Goal: Transaction & Acquisition: Purchase product/service

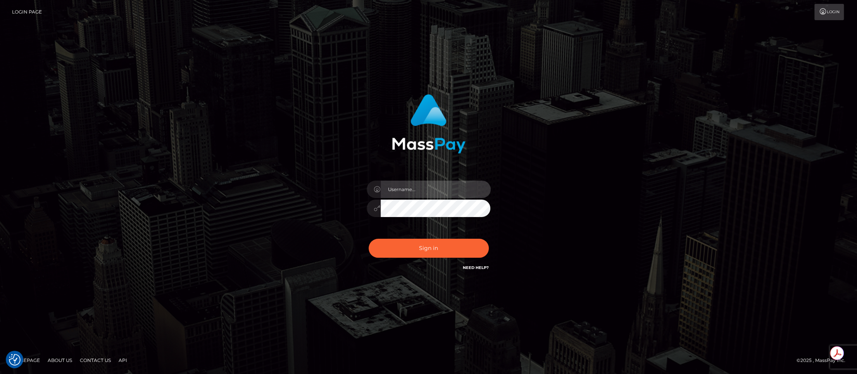
type input "brentg"
click at [429, 249] on button "Sign in" at bounding box center [429, 248] width 120 height 19
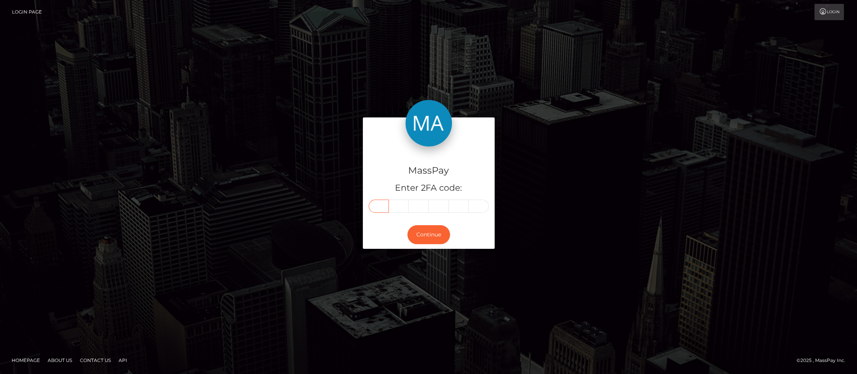
paste input "9"
type input "9"
type input "1"
type input "5"
type input "8"
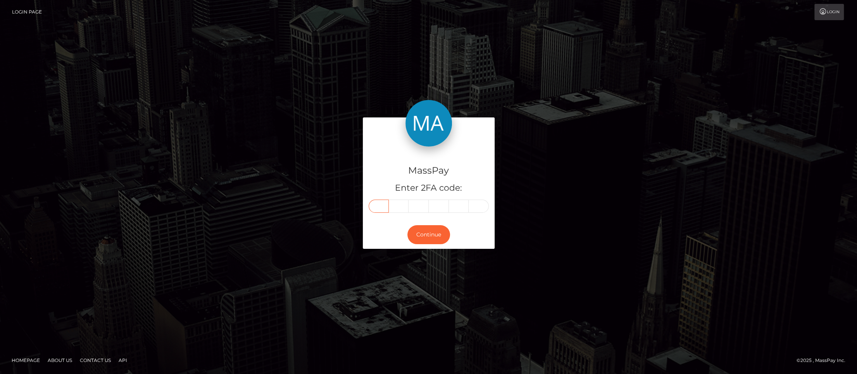
type input "7"
type input "5"
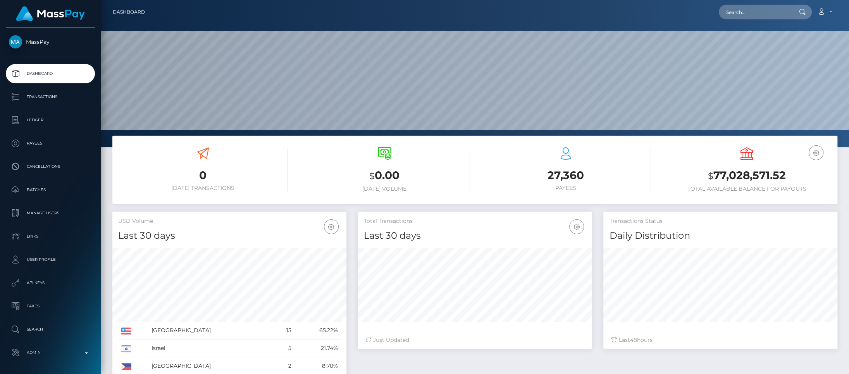
scroll to position [137, 234]
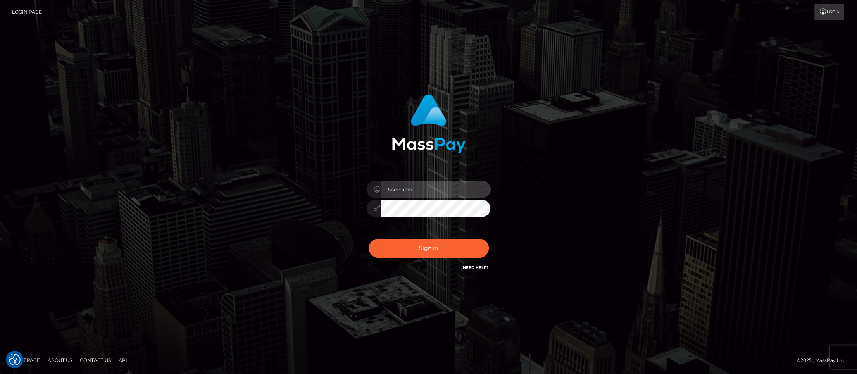
type input "brentg"
click at [423, 258] on div "Sign in Need Help?" at bounding box center [429, 251] width 136 height 34
click at [423, 254] on button "Sign in" at bounding box center [429, 248] width 120 height 19
type input "brentg"
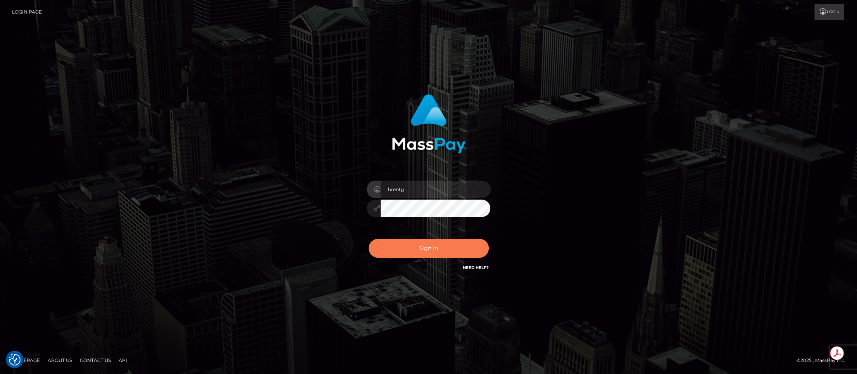
click at [423, 252] on button "Sign in" at bounding box center [429, 248] width 120 height 19
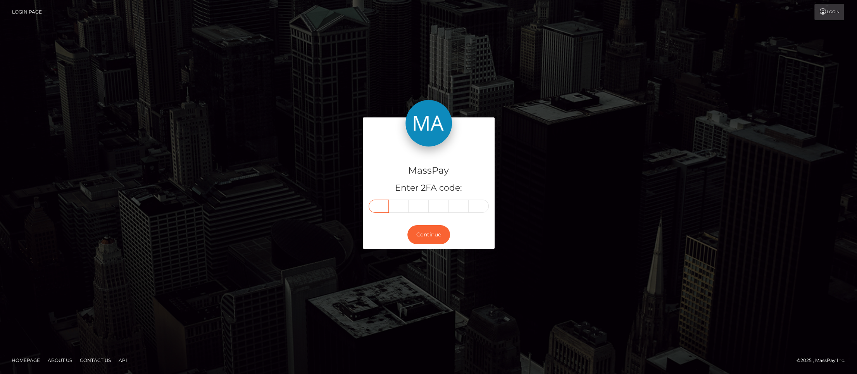
paste input "5"
type input "5"
type input "3"
type input "0"
type input "3"
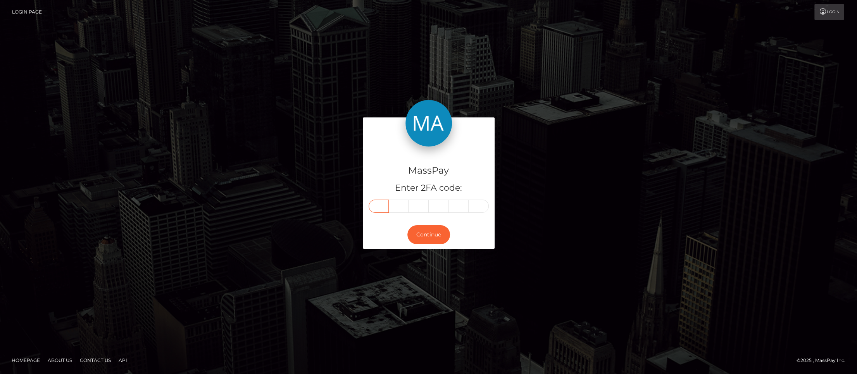
type input "3"
type input "9"
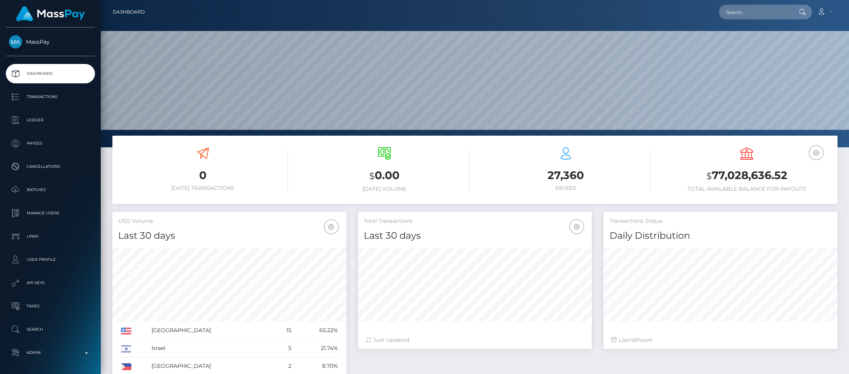
scroll to position [137, 234]
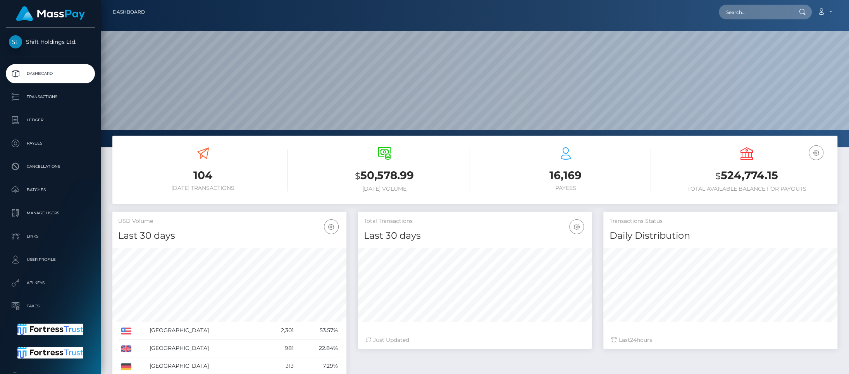
scroll to position [137, 234]
click at [56, 281] on p "API Keys" at bounding box center [50, 283] width 83 height 12
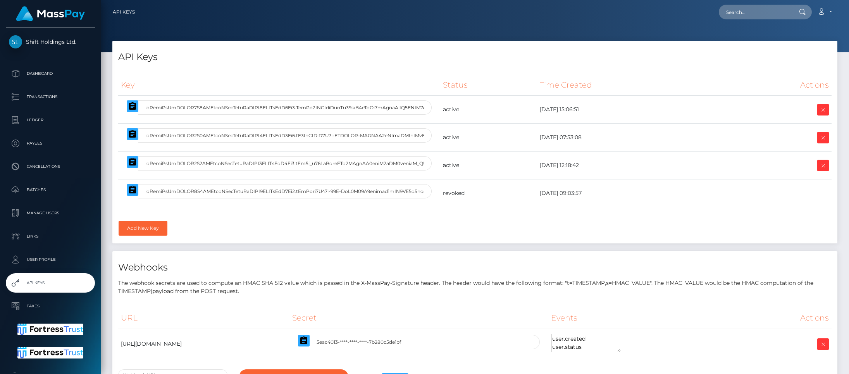
select select
click at [128, 161] on icon "button" at bounding box center [132, 161] width 9 height 9
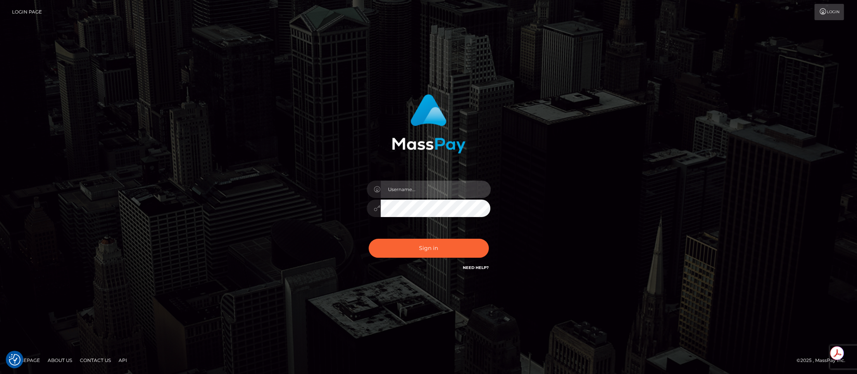
type input "brentg"
click at [422, 242] on button "Sign in" at bounding box center [429, 248] width 120 height 19
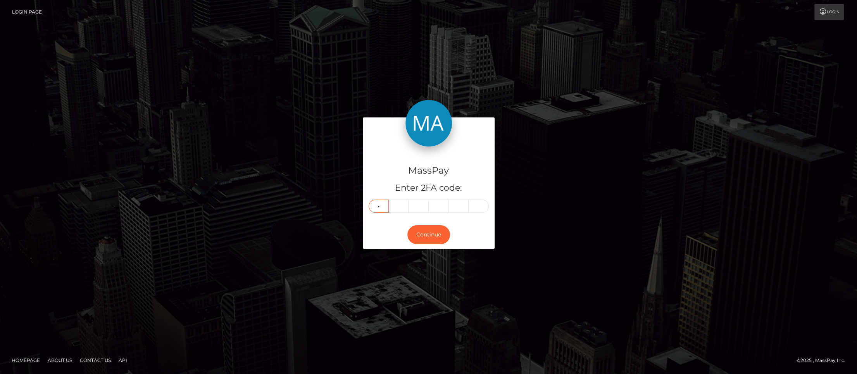
type input "5"
type input "0"
type input "4"
type input "9"
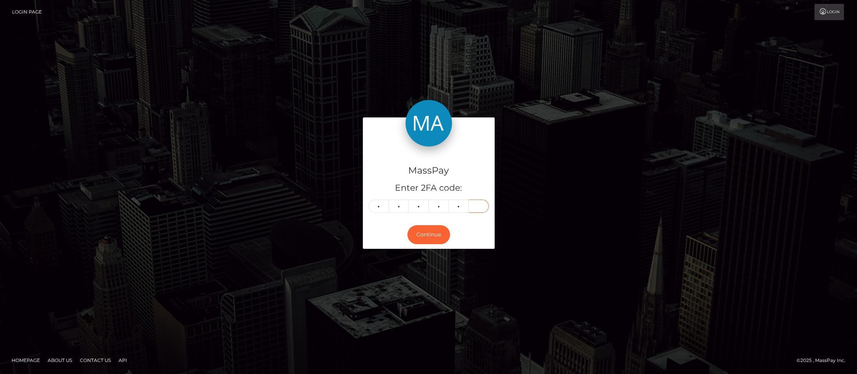
type input "8"
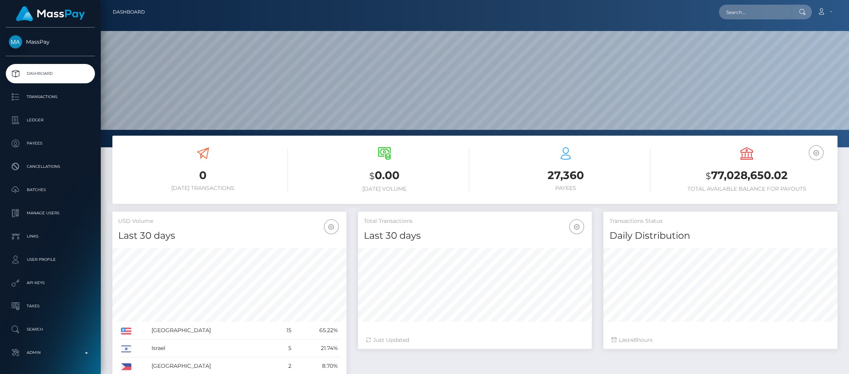
scroll to position [137, 234]
click at [768, 19] on input "text" at bounding box center [755, 12] width 73 height 15
paste input "acct_1OobTVCu5gvTdZzk"
type input "acct_1OobTVCu5gvTdZzk"
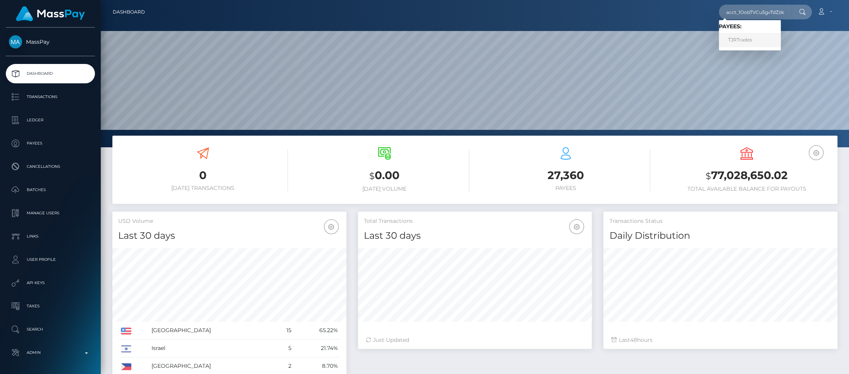
click at [755, 42] on link "TJRTrades" at bounding box center [750, 40] width 62 height 14
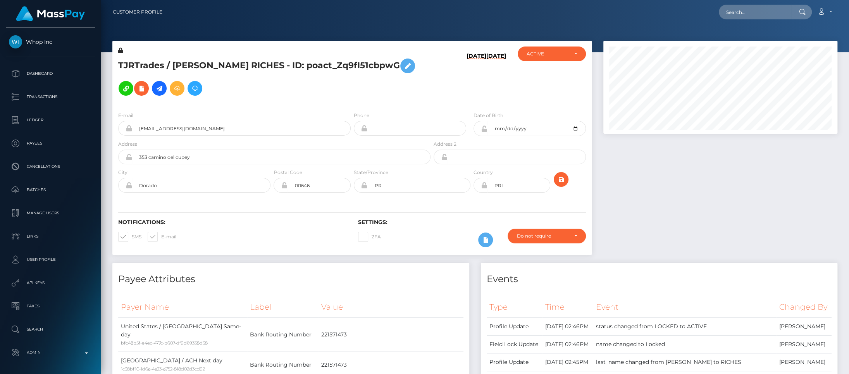
scroll to position [93, 234]
click at [158, 87] on icon at bounding box center [159, 89] width 9 height 10
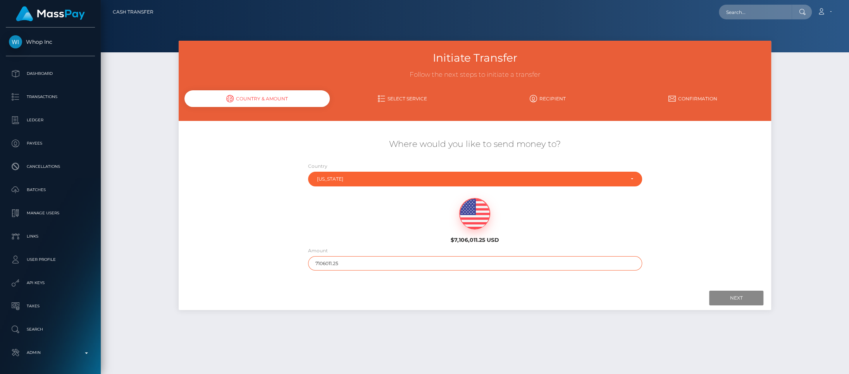
drag, startPoint x: 328, startPoint y: 265, endPoint x: 354, endPoint y: 265, distance: 25.6
click at [354, 265] on input "7106011.25" at bounding box center [475, 263] width 334 height 14
type input "7106"
click at [750, 295] on input "Next" at bounding box center [736, 298] width 54 height 15
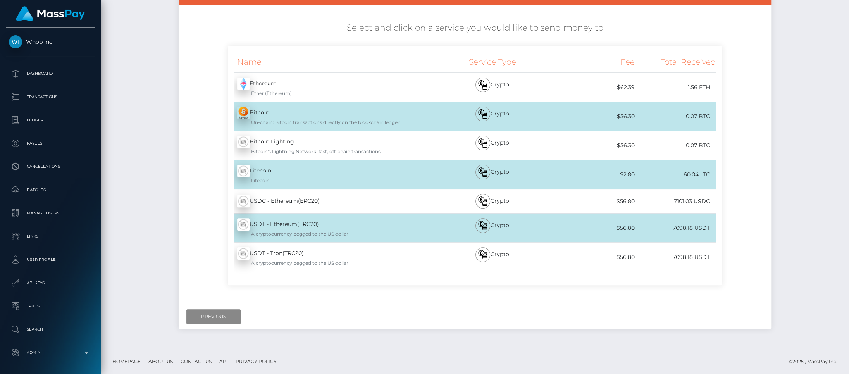
scroll to position [116, 0]
click at [233, 317] on input "Previous" at bounding box center [213, 316] width 54 height 15
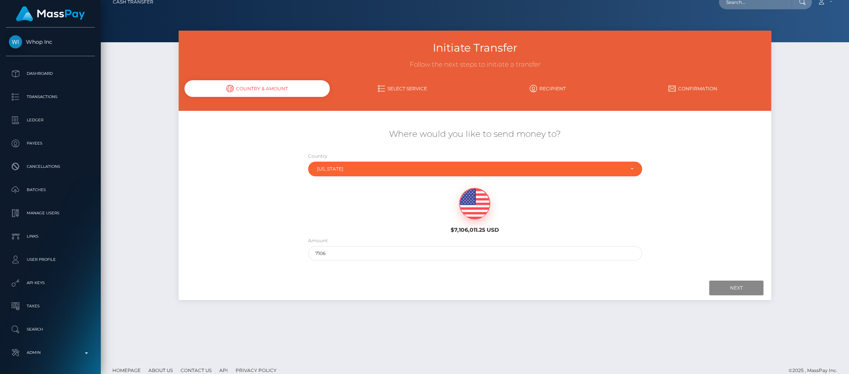
scroll to position [0, 0]
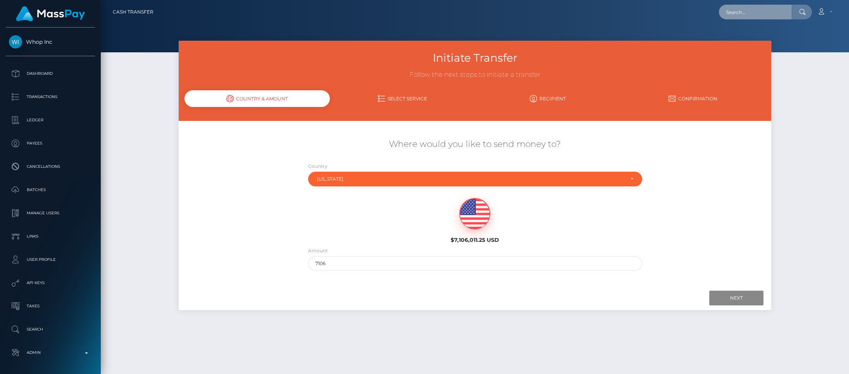
click at [760, 14] on input "text" at bounding box center [755, 12] width 73 height 15
paste input "pout_D5s0tBgd8LEzM"
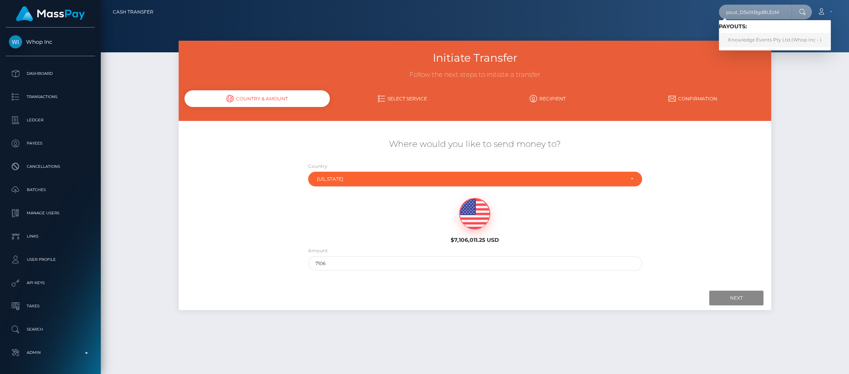
type input "pout_D5s0tBgd8LEzM"
click at [763, 39] on link "Knowledge Events Pty Ltd (Whop Inc - )" at bounding box center [775, 40] width 112 height 14
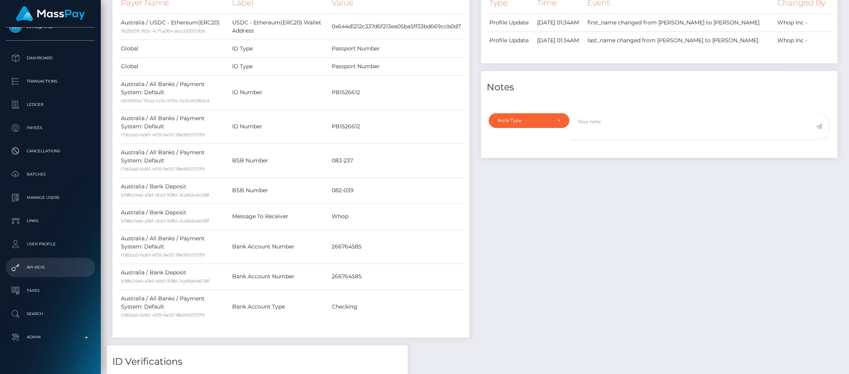
scroll to position [28, 0]
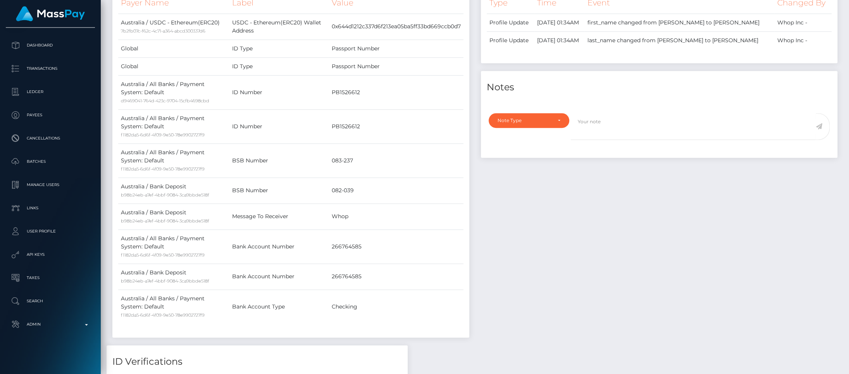
click at [49, 314] on ul "Dashboard Transactions Ledger Payees Cancellations Batches Links" at bounding box center [50, 185] width 101 height 298
click at [49, 318] on link "Admin" at bounding box center [50, 324] width 89 height 19
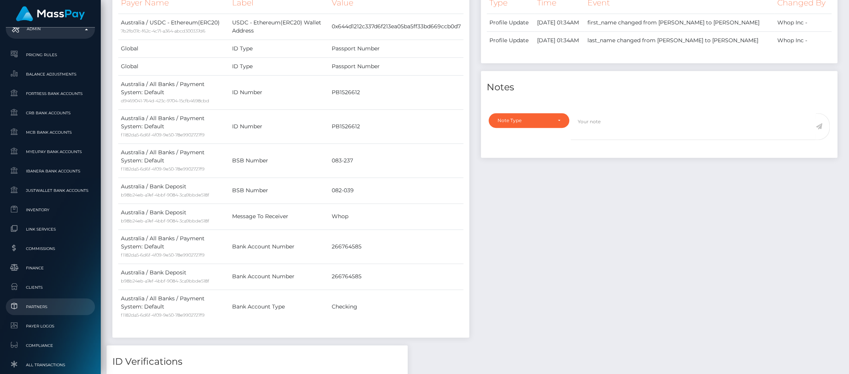
scroll to position [328, 0]
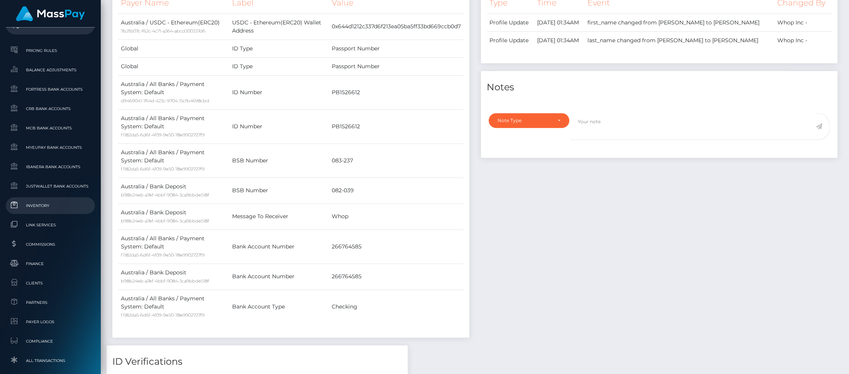
click at [51, 203] on span "Inventory" at bounding box center [50, 205] width 83 height 9
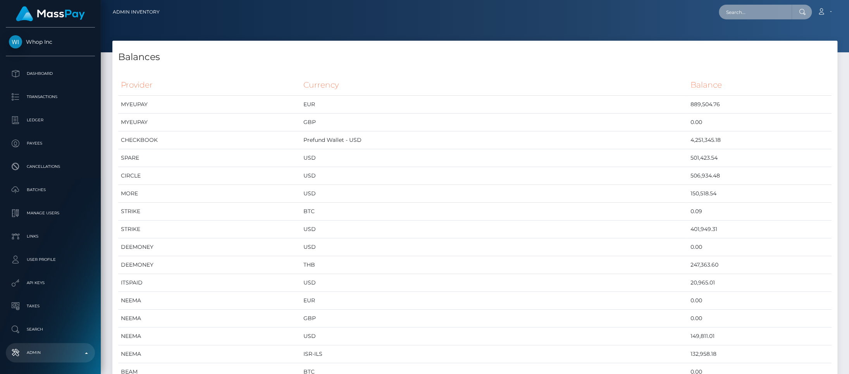
click at [771, 14] on input "text" at bounding box center [755, 12] width 73 height 15
paste input "weegary2005@gmail.com"
type input "weegary2005@gmail.com"
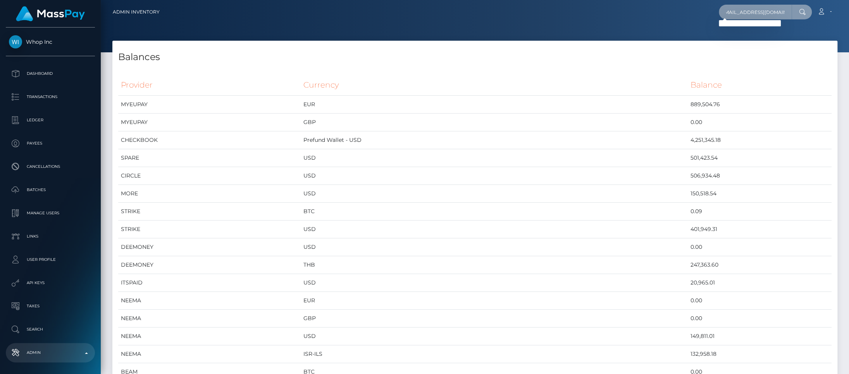
scroll to position [0, 0]
click at [743, 12] on input "weegary2005@gmail.com" at bounding box center [755, 12] width 73 height 15
drag, startPoint x: 743, startPoint y: 12, endPoint x: 738, endPoint y: 9, distance: 5.4
click at [743, 12] on input "weegary2005@gmail.com" at bounding box center [755, 12] width 73 height 15
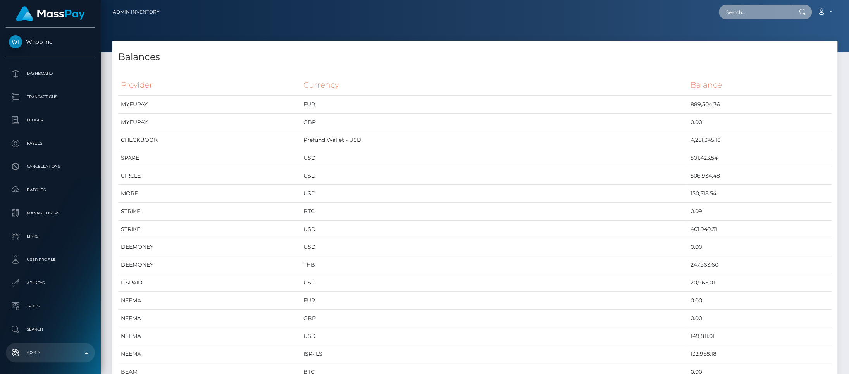
paste input "poact_cOQLEK9Ef4hV"
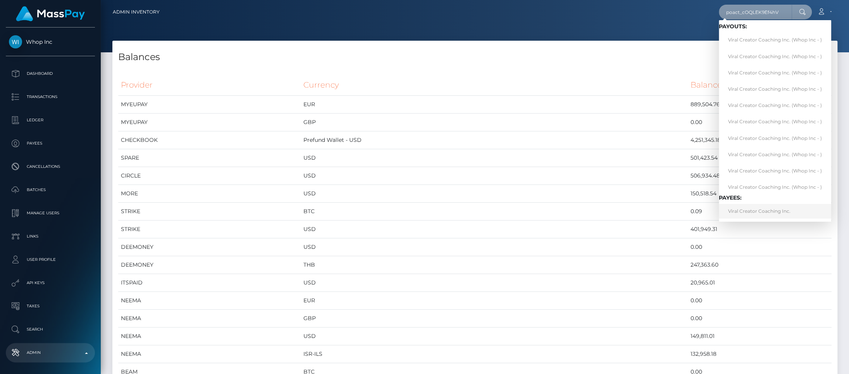
type input "poact_cOQLEK9Ef4hV"
click at [785, 214] on link "Viral Creator Coaching Inc." at bounding box center [775, 211] width 112 height 14
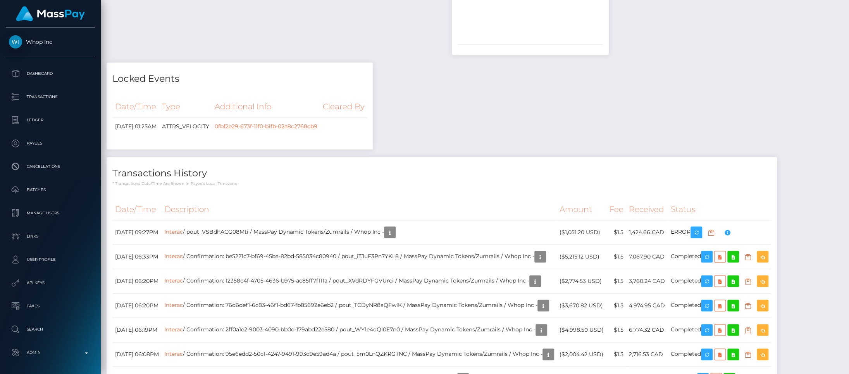
scroll to position [1065, 0]
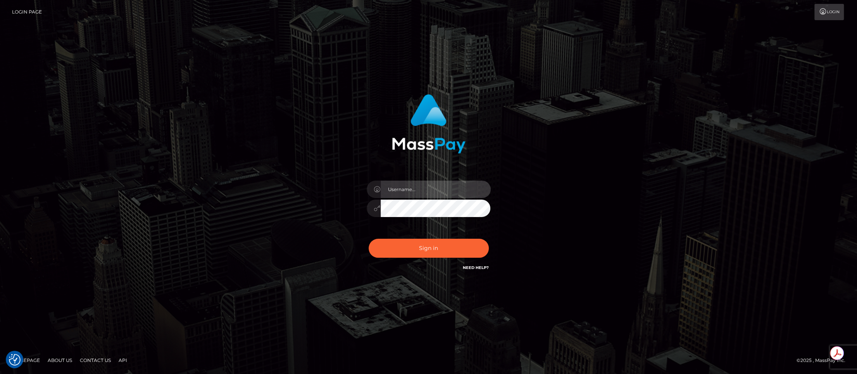
type input "brentg"
click at [429, 248] on button "Sign in" at bounding box center [429, 248] width 120 height 19
type input "brentg"
click at [429, 247] on button "Sign in" at bounding box center [429, 248] width 120 height 19
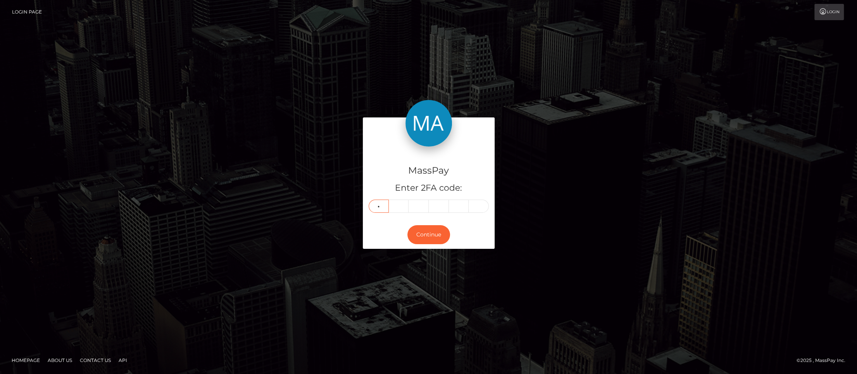
type input "4"
type input "6"
type input "1"
type input "2"
type input "6"
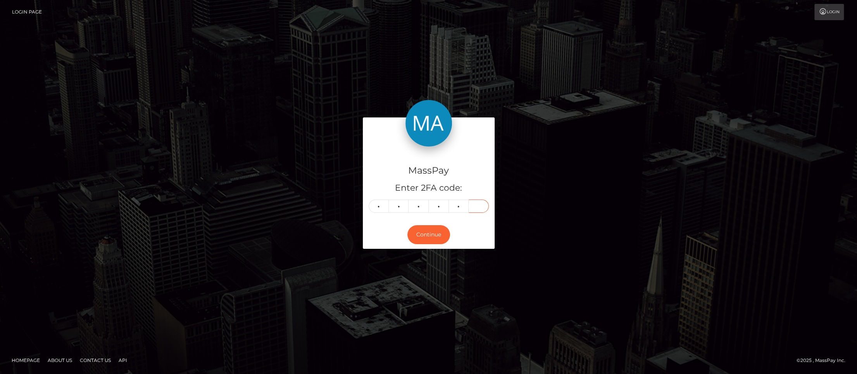
type input "2"
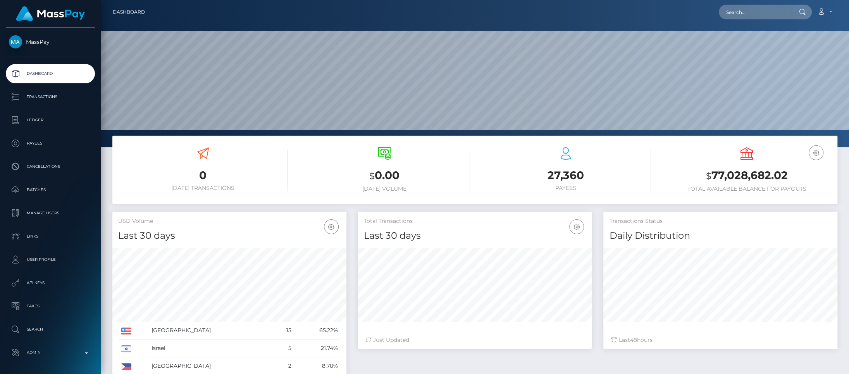
scroll to position [137, 234]
click at [750, 13] on input "text" at bounding box center [755, 12] width 73 height 15
paste input "a4653d33-af4b-4326-b867-d737c24a9f72"
type input "a4653d33-af4b-4326-b867-d737c24a9f72"
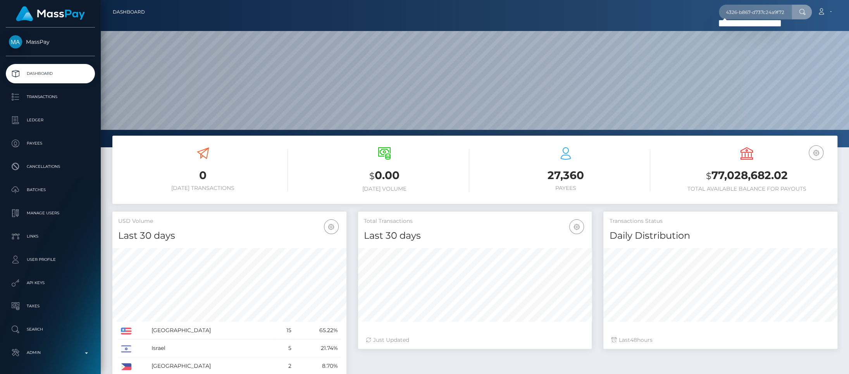
scroll to position [0, 0]
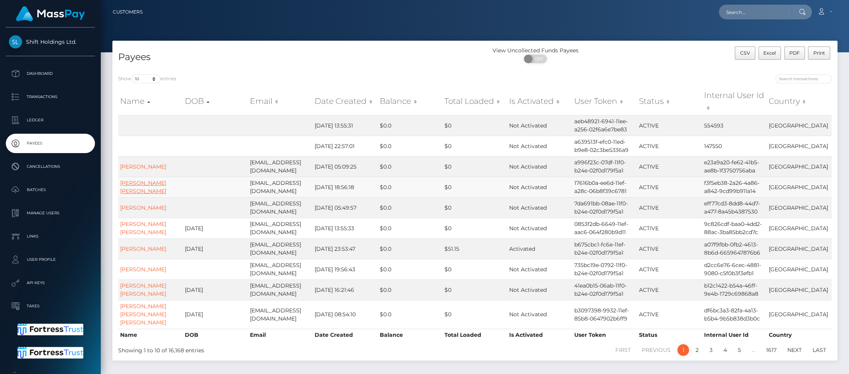
click at [156, 191] on link "[PERSON_NAME] [PERSON_NAME]" at bounding box center [143, 186] width 46 height 15
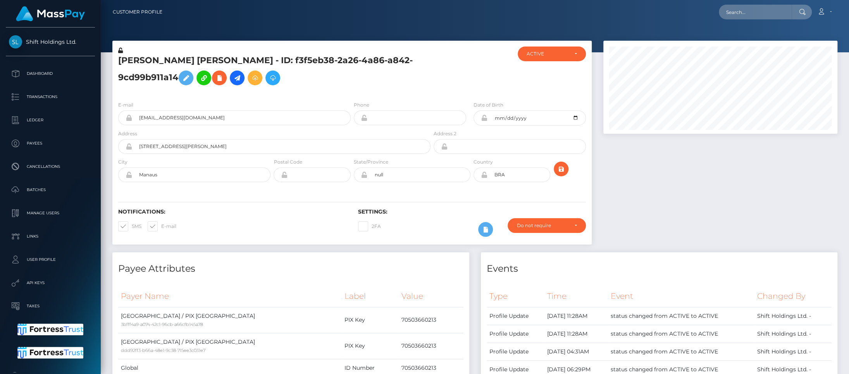
scroll to position [93, 234]
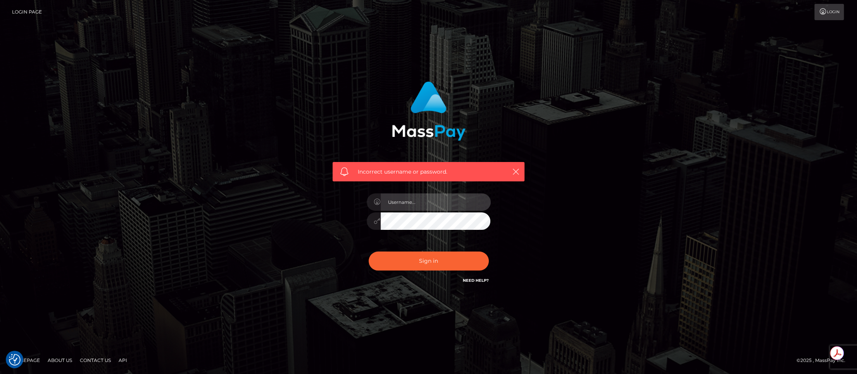
click at [388, 203] on input "text" at bounding box center [436, 201] width 110 height 17
click at [404, 205] on input "text" at bounding box center [436, 201] width 110 height 17
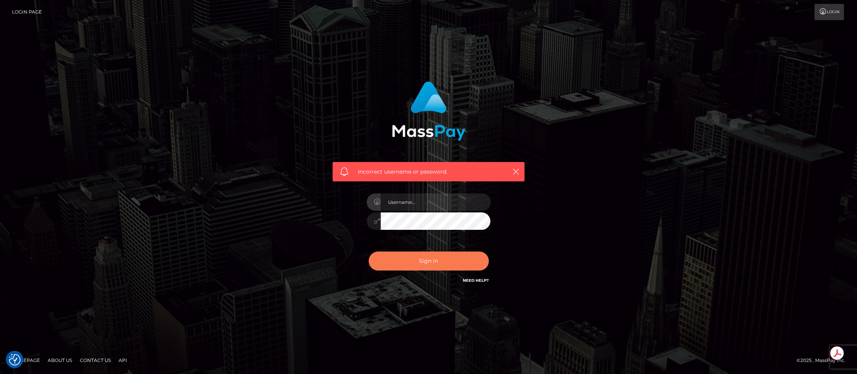
click at [428, 266] on button "Sign in" at bounding box center [429, 261] width 120 height 19
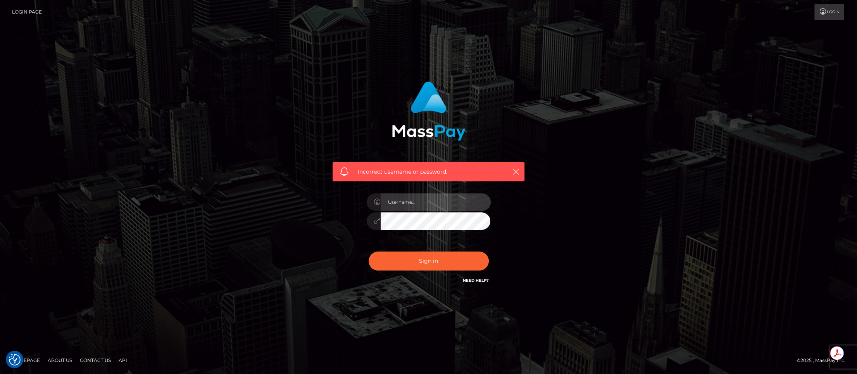
type input "brentg"
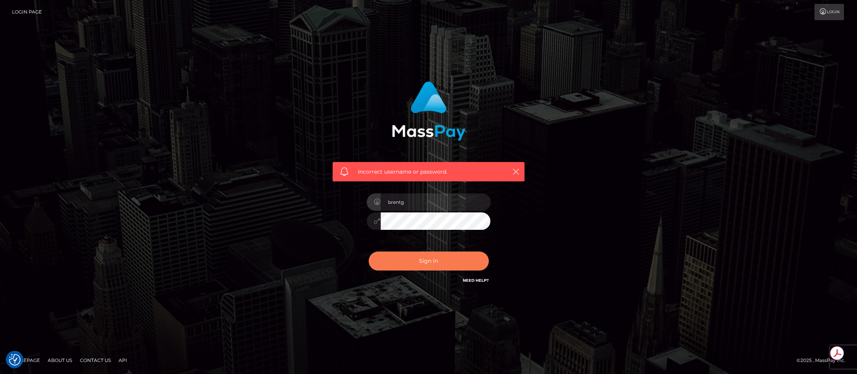
click at [396, 269] on button "Sign in" at bounding box center [429, 261] width 120 height 19
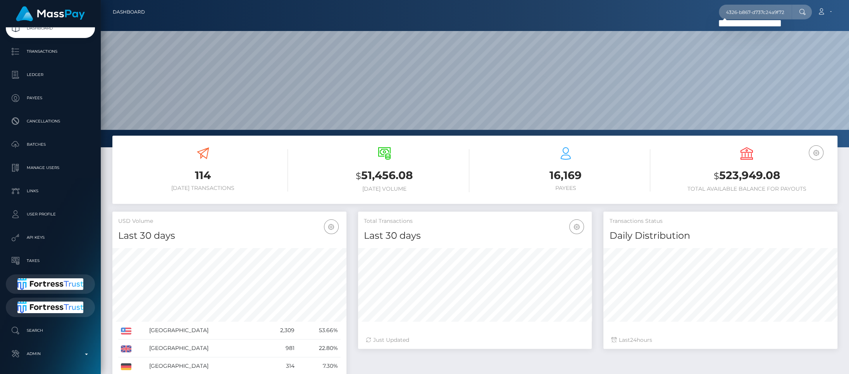
scroll to position [75, 0]
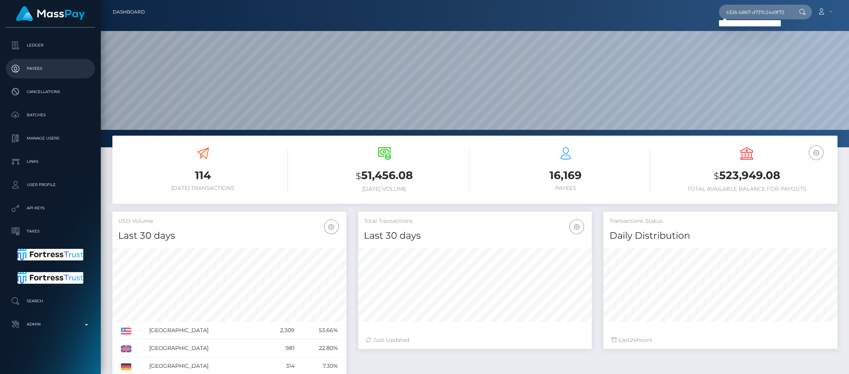
type input "a4653d33-af4b-4326-b867-d737c24a9f72"
click at [40, 67] on p "Payees" at bounding box center [50, 69] width 83 height 12
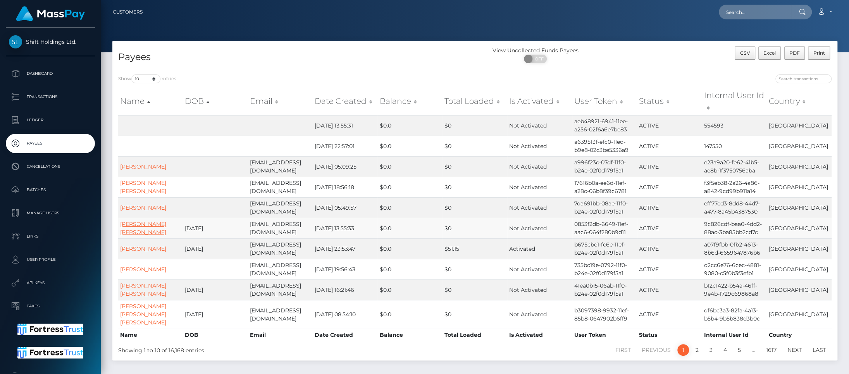
click at [163, 224] on link "ALEJANDRO RUBIO ISLAS" at bounding box center [143, 228] width 46 height 15
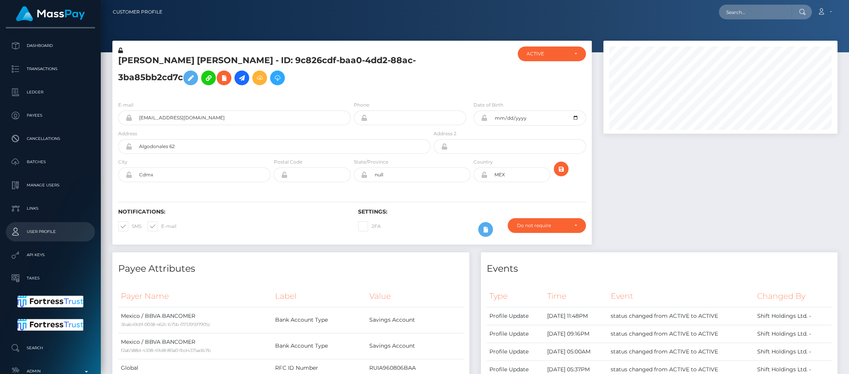
scroll to position [75, 0]
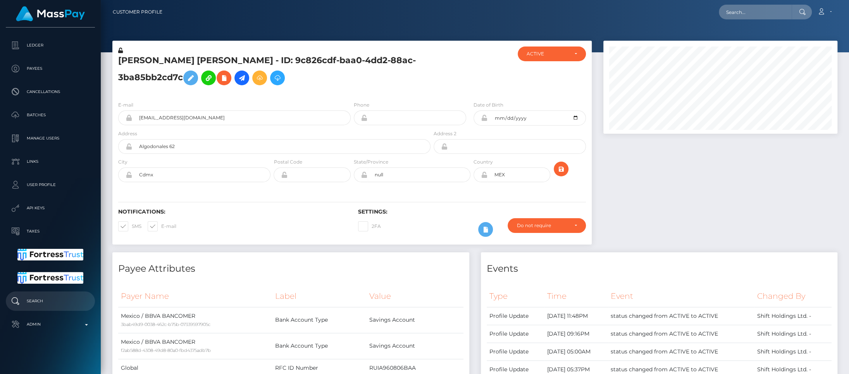
click at [52, 302] on p "Search" at bounding box center [50, 301] width 83 height 12
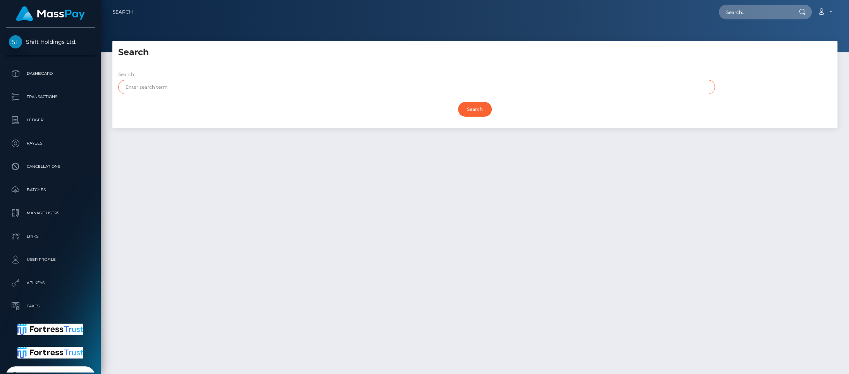
click at [242, 88] on input "text" at bounding box center [416, 87] width 597 height 14
paste input "a4653d33-af4b-4326-b867-d737c24a9f72"
type input "a4653d33-af4b-4326-b867-d737c24a9f72"
click at [478, 104] on input "Search" at bounding box center [475, 109] width 34 height 15
click at [207, 88] on input "a4653d33-af4b-4326-b867-d737c24a9f72" at bounding box center [416, 87] width 597 height 14
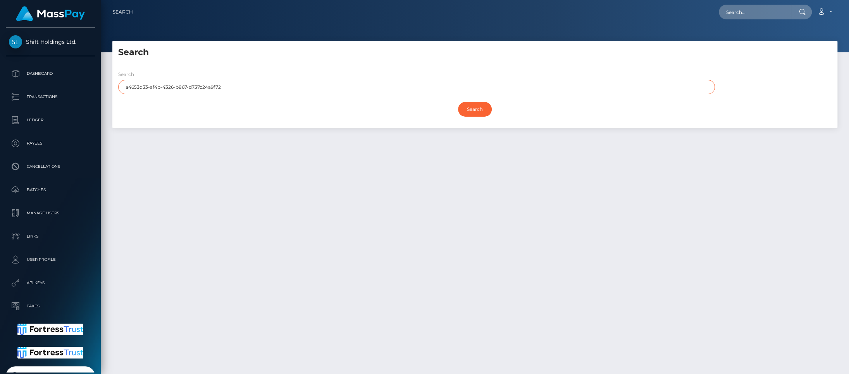
click at [207, 88] on input "a4653d33-af4b-4326-b867-d737c24a9f72" at bounding box center [416, 87] width 597 height 14
paste input "[PERSON_NAME]"
click at [478, 105] on input "Search" at bounding box center [475, 109] width 34 height 15
click at [163, 88] on input "[PERSON_NAME]" at bounding box center [416, 87] width 597 height 14
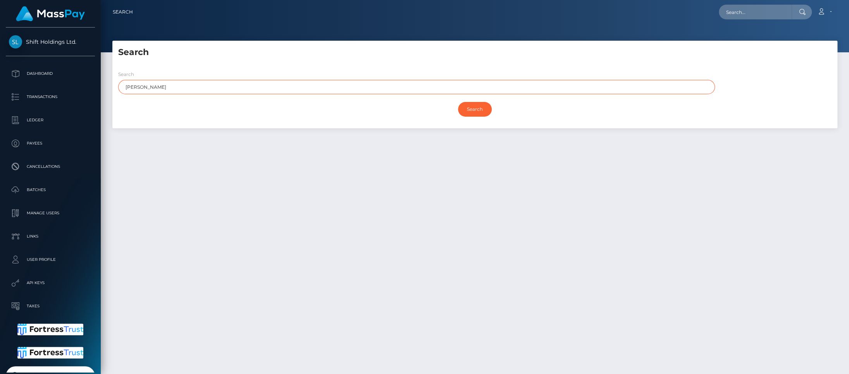
click at [163, 88] on input "[PERSON_NAME]" at bounding box center [416, 87] width 597 height 14
click at [478, 109] on input "Search" at bounding box center [475, 109] width 34 height 15
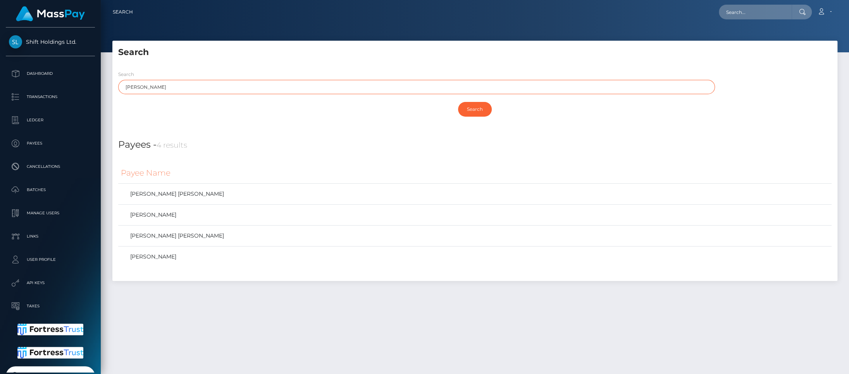
click at [147, 88] on input "GARY PAUL" at bounding box center [416, 87] width 597 height 14
type input "GARY"
click at [467, 109] on input "Search" at bounding box center [475, 109] width 34 height 15
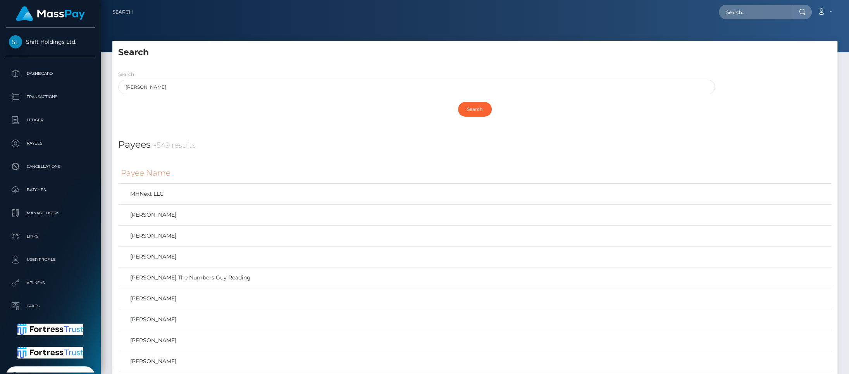
click at [320, 138] on h4 "Payees - 549 results" at bounding box center [475, 145] width 714 height 14
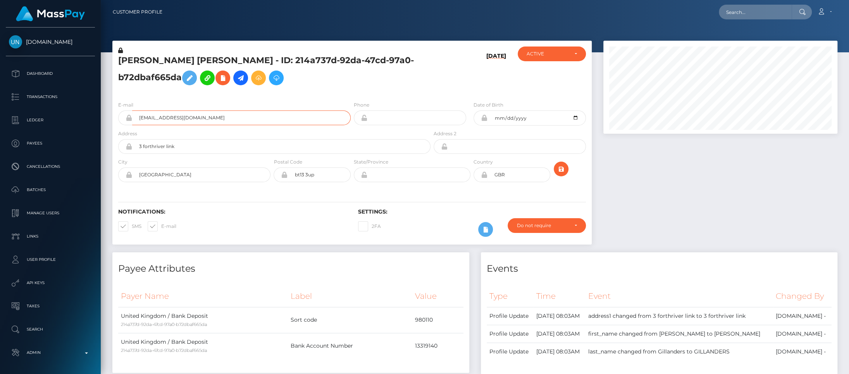
click at [209, 121] on input "[EMAIL_ADDRESS][DOMAIN_NAME]" at bounding box center [241, 117] width 219 height 15
click at [776, 12] on input "text" at bounding box center [755, 12] width 73 height 15
paste input "[EMAIL_ADDRESS][DOMAIN_NAME]"
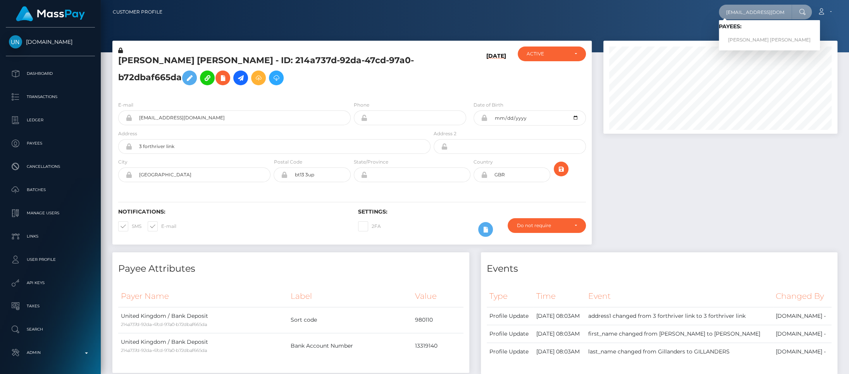
click at [750, 16] on input "[EMAIL_ADDRESS][DOMAIN_NAME]" at bounding box center [755, 12] width 73 height 15
paste input "FVW-20250802-56"
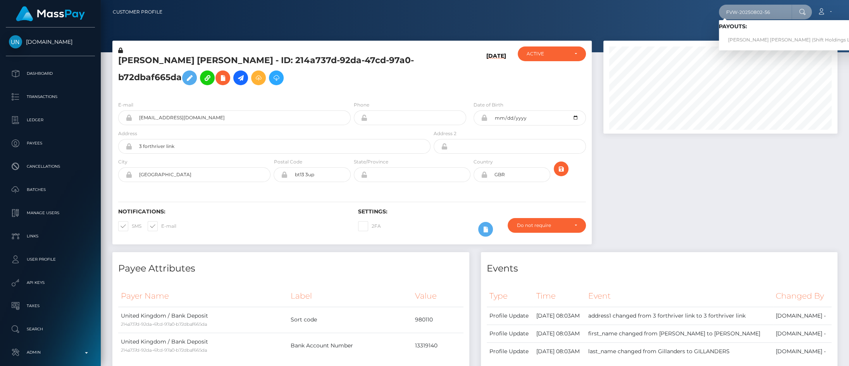
type input "FVW-20250802-56"
click at [764, 37] on link "GARY PAUL JAMES GILLANDERS (Shift Holdings Ltd. - )" at bounding box center [795, 40] width 152 height 14
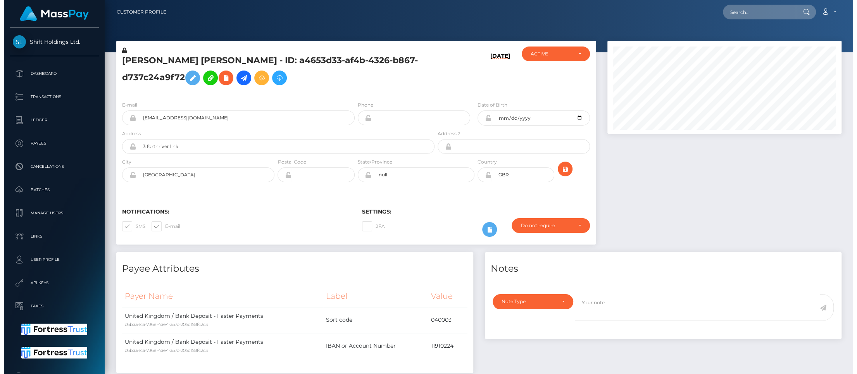
scroll to position [93, 234]
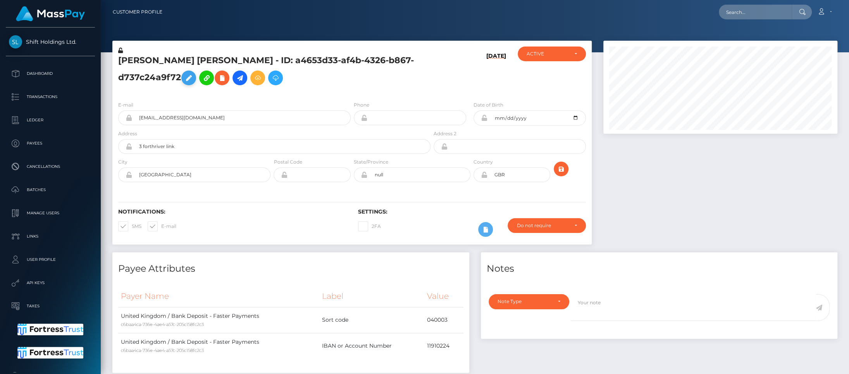
click at [190, 80] on icon at bounding box center [188, 78] width 9 height 10
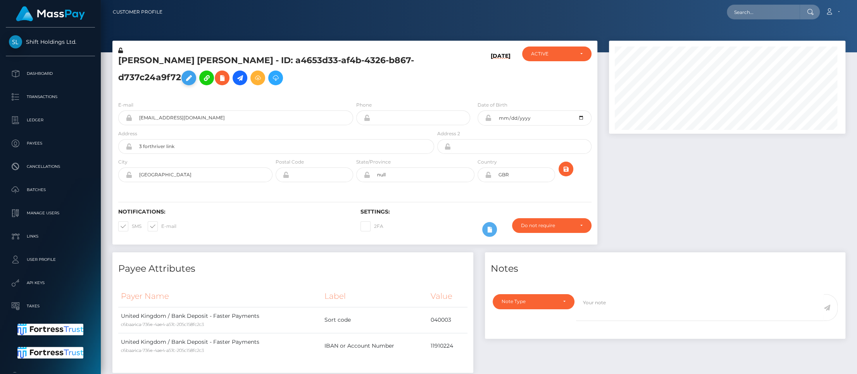
scroll to position [387522, 387381]
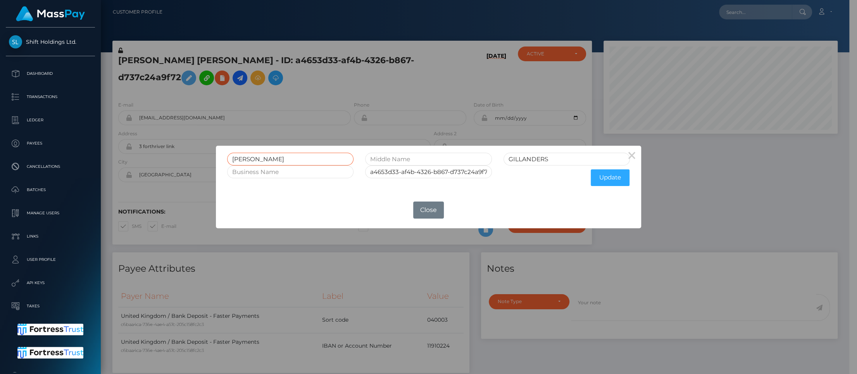
click at [329, 160] on input "GARY PAUL JAMES" at bounding box center [290, 159] width 126 height 13
type input "GARY PAUL JAMES777"
click at [621, 183] on button "Update" at bounding box center [610, 177] width 39 height 17
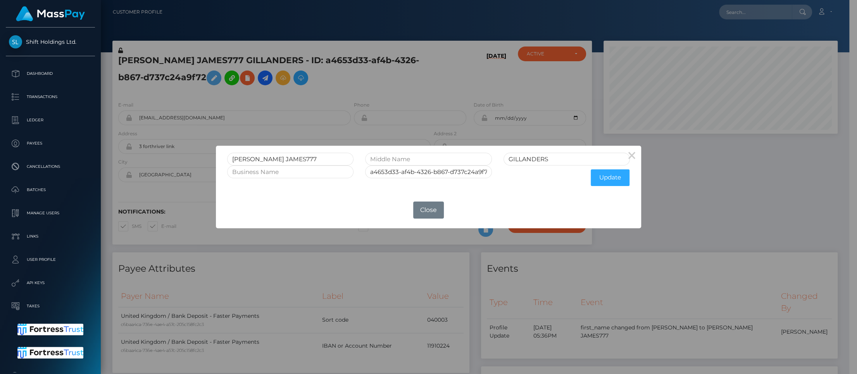
scroll to position [93, 234]
click at [306, 166] on input "text" at bounding box center [290, 172] width 126 height 13
click at [312, 162] on input "GARY PAUL JAMES777" at bounding box center [290, 159] width 126 height 13
type input "GARY PAUL JAMES"
click at [611, 183] on button "Update" at bounding box center [610, 177] width 39 height 17
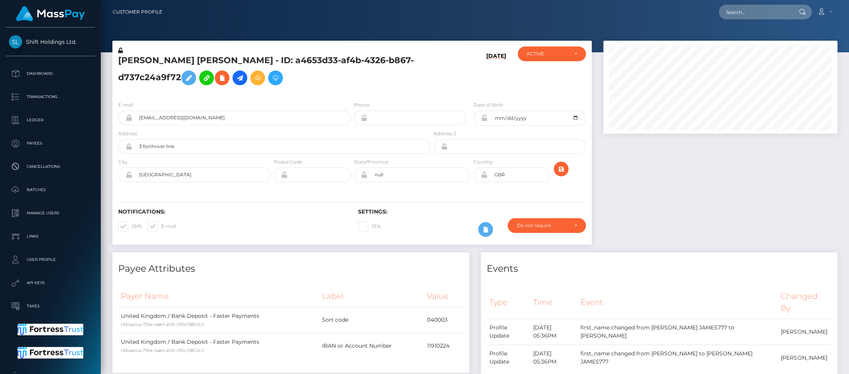
scroll to position [93, 234]
click at [762, 17] on input "text" at bounding box center [755, 12] width 73 height 15
paste input "[EMAIL_ADDRESS][DOMAIN_NAME]"
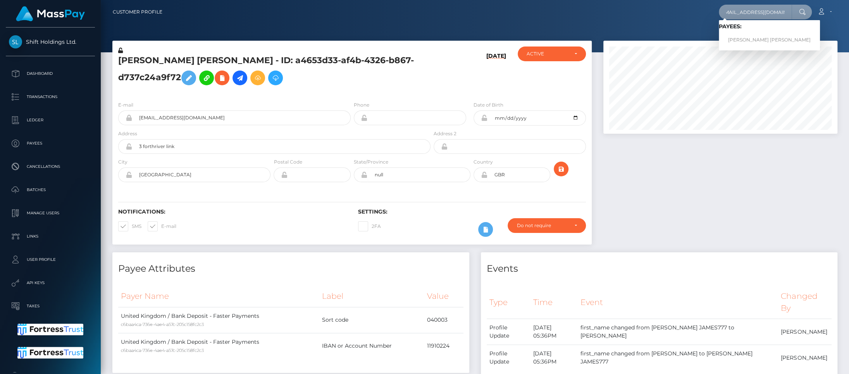
type input "[EMAIL_ADDRESS][DOMAIN_NAME]"
click at [293, 69] on h5 "[PERSON_NAME] [PERSON_NAME] - ID: a4653d33-af4b-4326-b867-d737c24a9f72" at bounding box center [272, 72] width 308 height 34
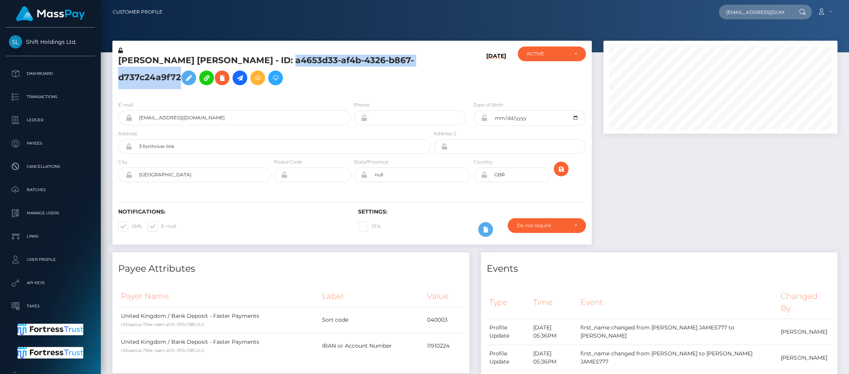
drag, startPoint x: 286, startPoint y: 60, endPoint x: 178, endPoint y: 76, distance: 109.8
click at [178, 76] on h5 "[PERSON_NAME] [PERSON_NAME] - ID: a4653d33-af4b-4326-b867-d737c24a9f72" at bounding box center [272, 72] width 308 height 34
copy h5 "a4653d33-af4b-4326-b867-d737c24a9f72"
click at [745, 19] on input "[EMAIL_ADDRESS][DOMAIN_NAME]" at bounding box center [755, 12] width 73 height 15
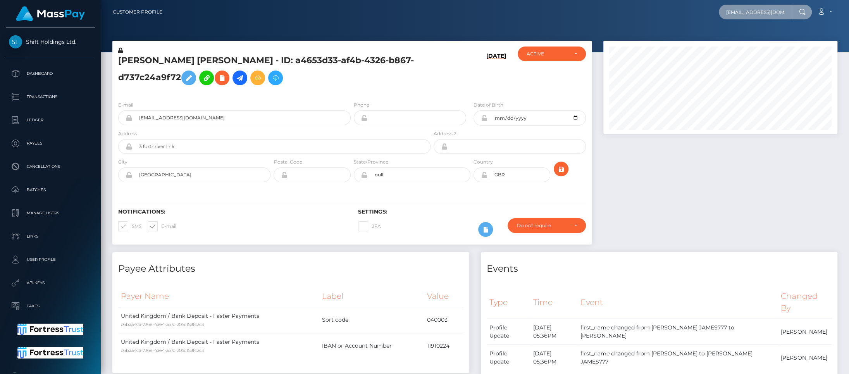
click at [745, 18] on input "[EMAIL_ADDRESS][DOMAIN_NAME]" at bounding box center [755, 12] width 73 height 15
click at [745, 19] on input "[EMAIL_ADDRESS][DOMAIN_NAME]" at bounding box center [755, 12] width 73 height 15
paste input "a4653d33-af4b-4326-b867-d737c24a9f72"
type input "a4653d33-af4b-4326-b867-d737c24a9f72"
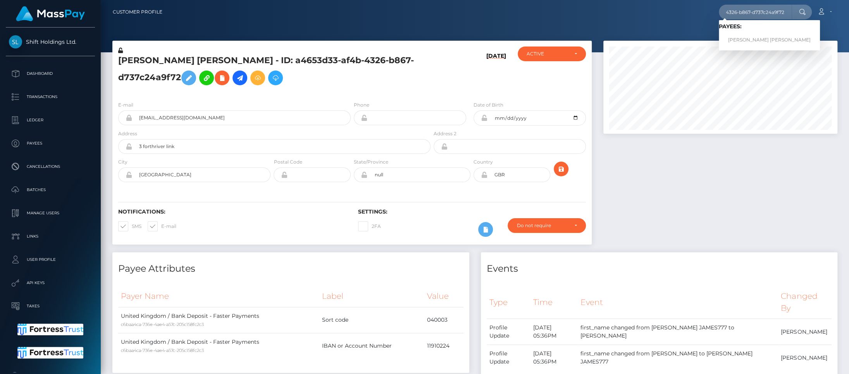
scroll to position [0, 0]
click at [675, 28] on div at bounding box center [475, 26] width 748 height 52
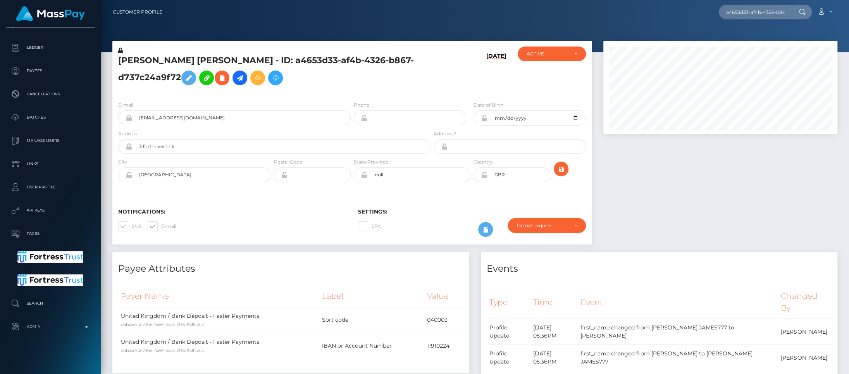
scroll to position [75, 0]
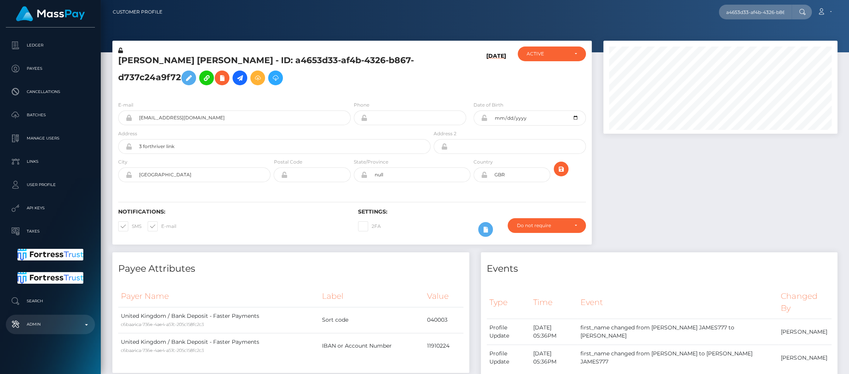
click at [78, 322] on p "Admin" at bounding box center [50, 325] width 83 height 12
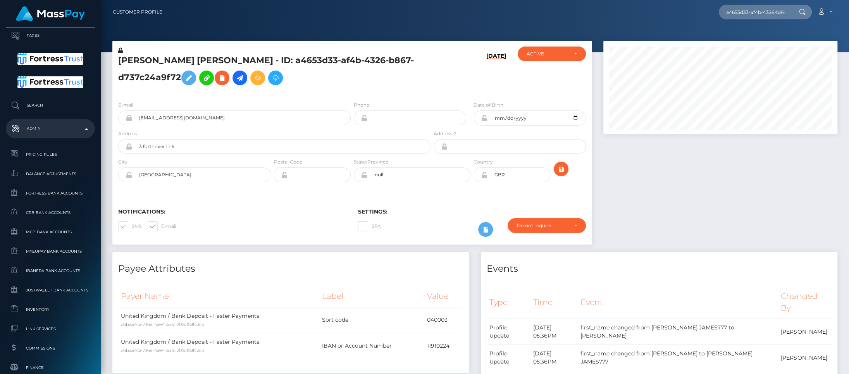
scroll to position [442, 0]
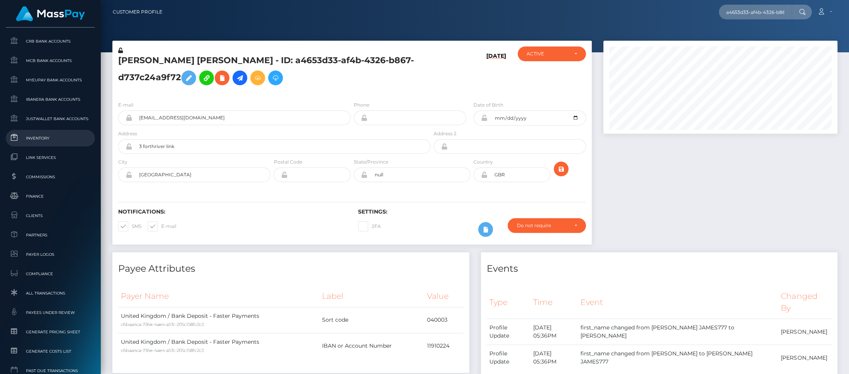
click at [41, 140] on span "Inventory" at bounding box center [50, 138] width 83 height 9
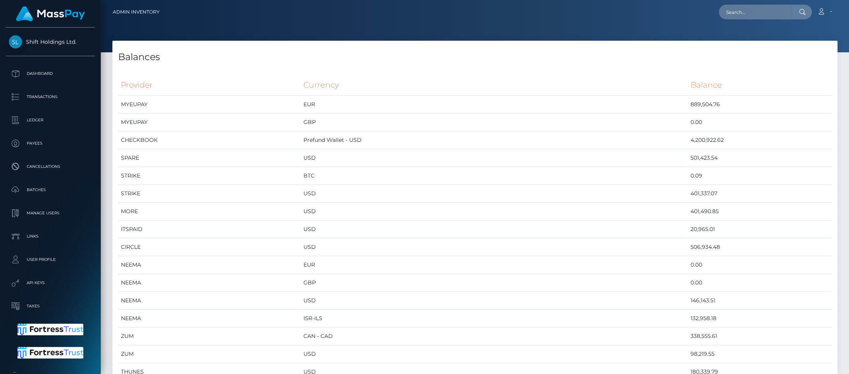
scroll to position [3689, 725]
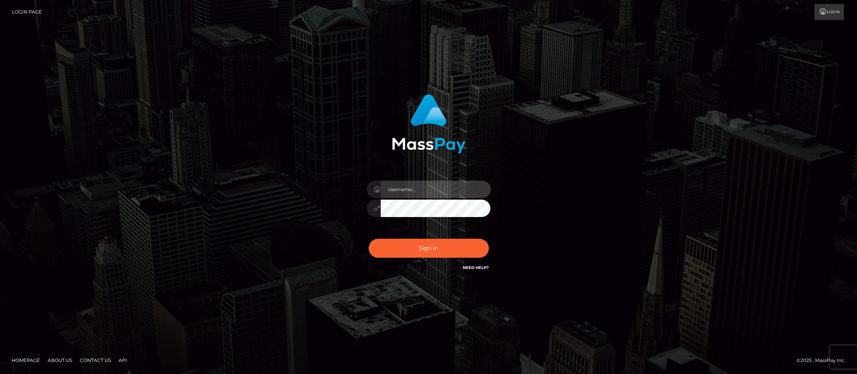
type input "brentg"
click at [435, 259] on div "Sign in Need Help?" at bounding box center [429, 251] width 136 height 34
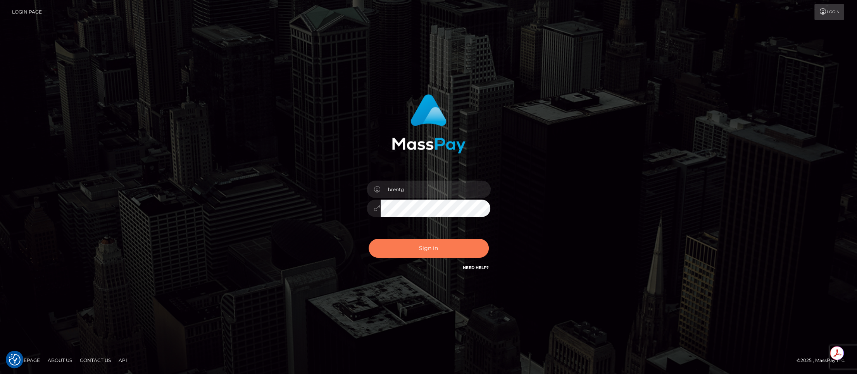
click at [431, 255] on button "Sign in" at bounding box center [429, 248] width 120 height 19
type input "brentg"
click at [426, 248] on button "Sign in" at bounding box center [429, 248] width 120 height 19
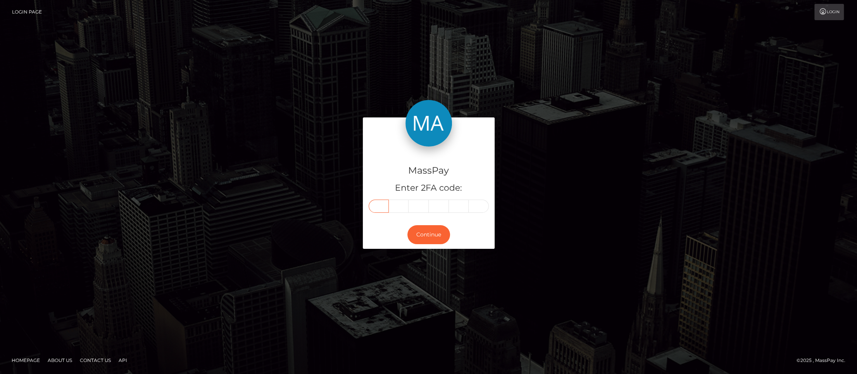
paste input "6"
type input "6"
type input "8"
type input "6"
type input "5"
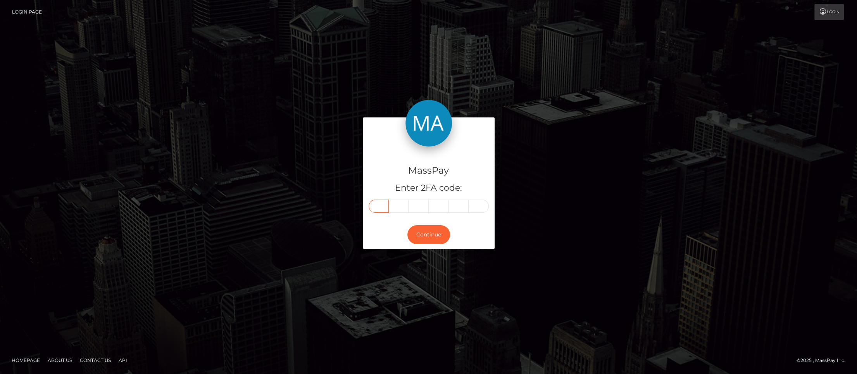
type input "2"
type input "6"
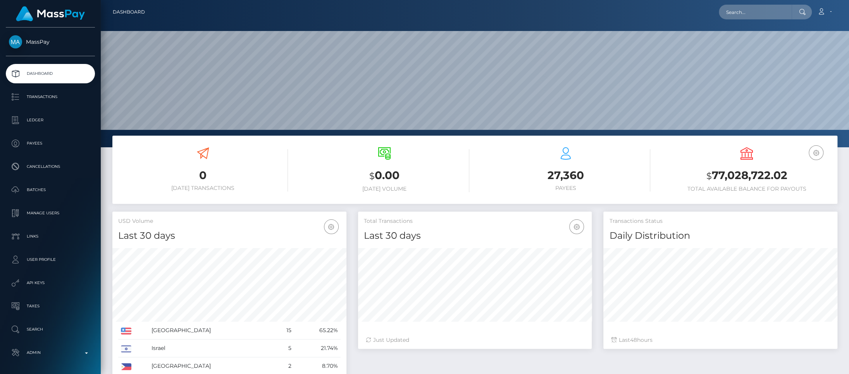
scroll to position [137, 234]
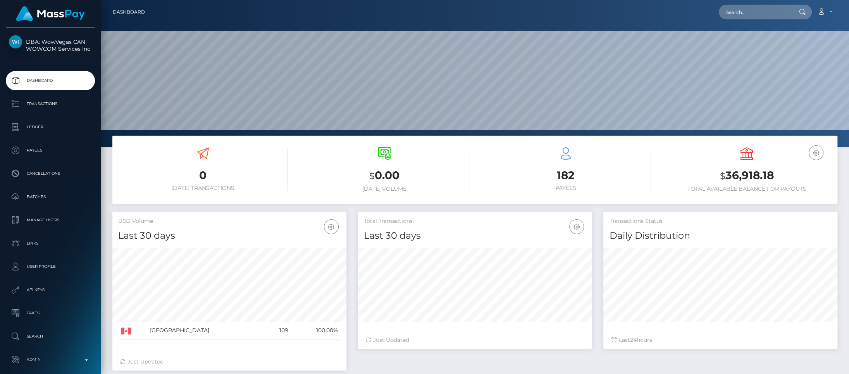
scroll to position [137, 234]
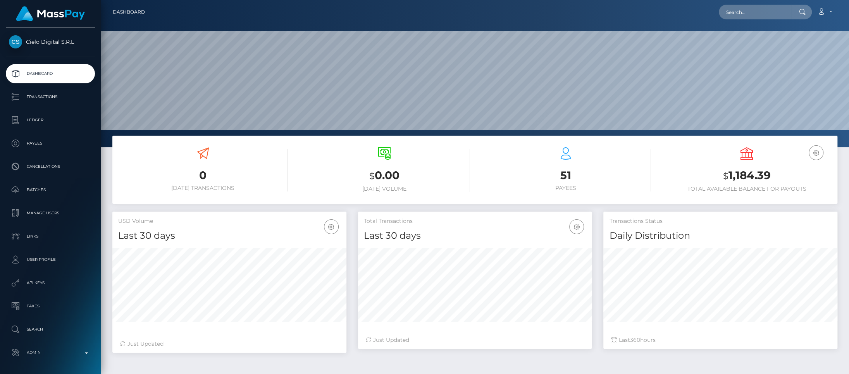
scroll to position [137, 234]
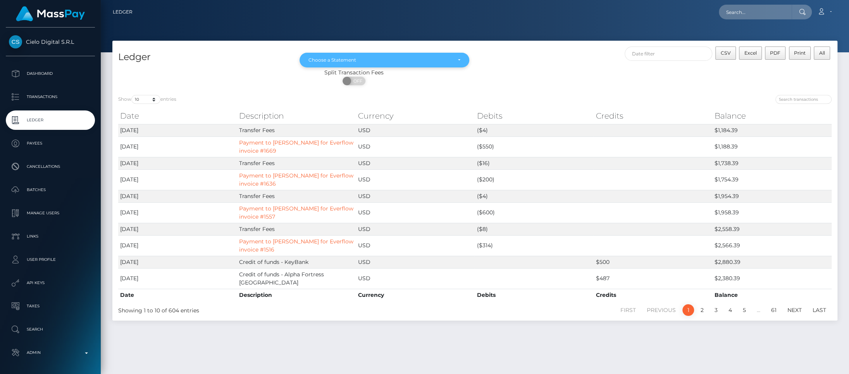
click at [386, 64] on div "Choose a Statement" at bounding box center [385, 60] width 170 height 15
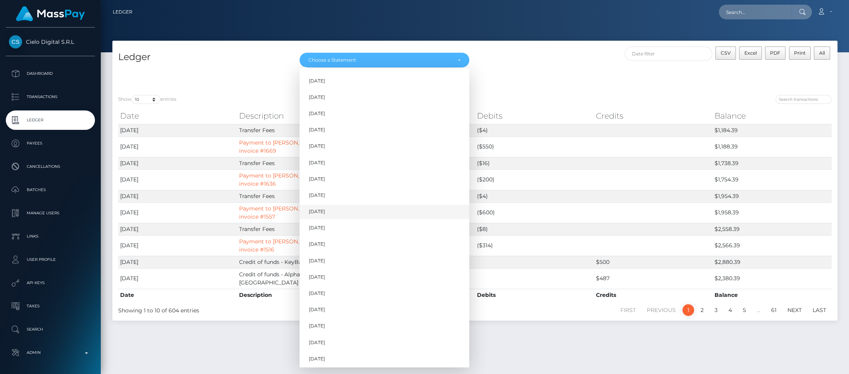
scroll to position [541, 0]
click at [358, 343] on link "Jul 2025" at bounding box center [385, 341] width 170 height 14
select select "Jul 2025"
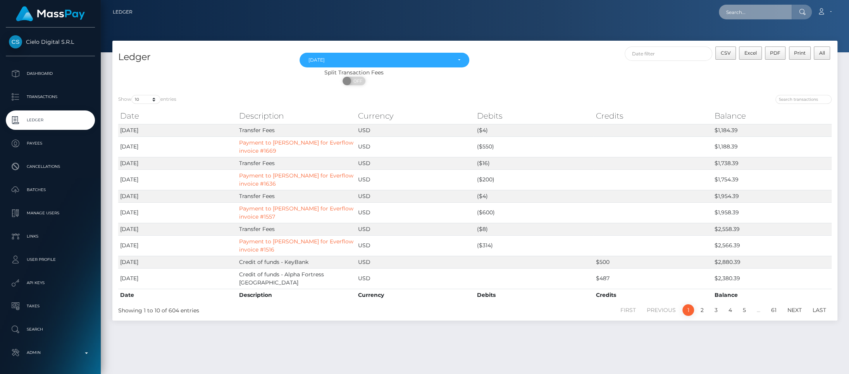
click at [729, 11] on input "text" at bounding box center [755, 12] width 73 height 15
paste input "[PERSON_NAME][EMAIL_ADDRESS][DOMAIN_NAME]"
type input "[PERSON_NAME][EMAIL_ADDRESS][DOMAIN_NAME]"
click at [749, 35] on link "Sean Ober" at bounding box center [750, 40] width 62 height 14
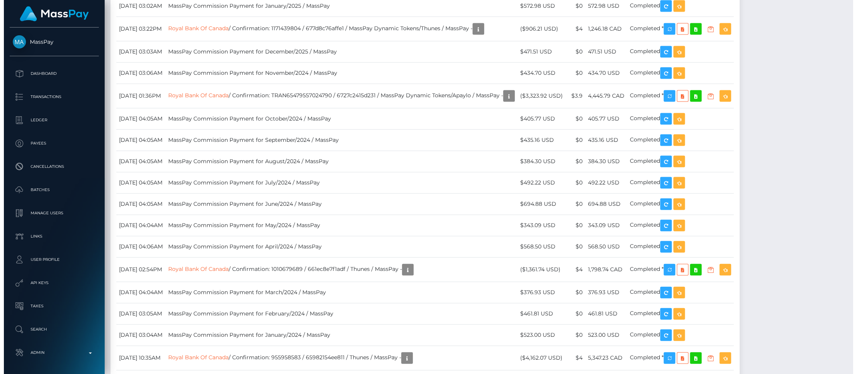
scroll to position [1408, 0]
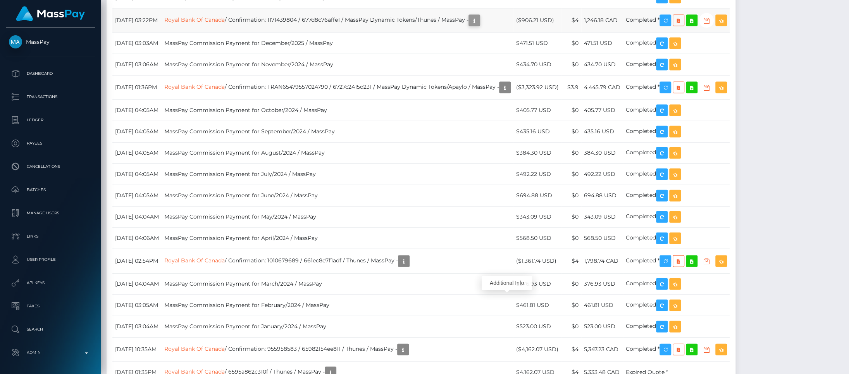
click at [479, 26] on icon "button" at bounding box center [474, 21] width 9 height 10
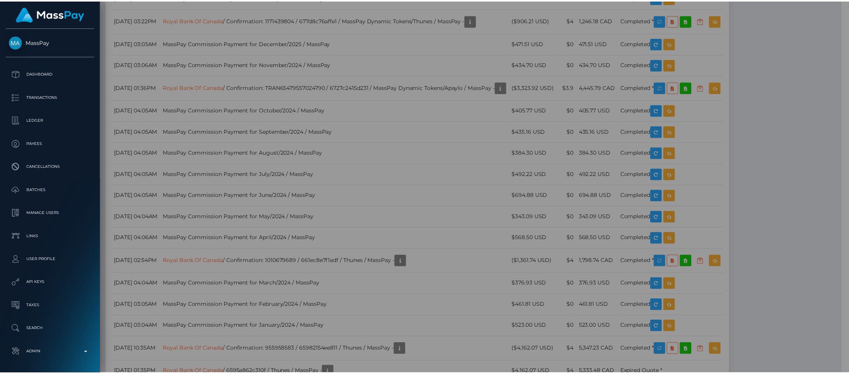
scroll to position [387522, 387381]
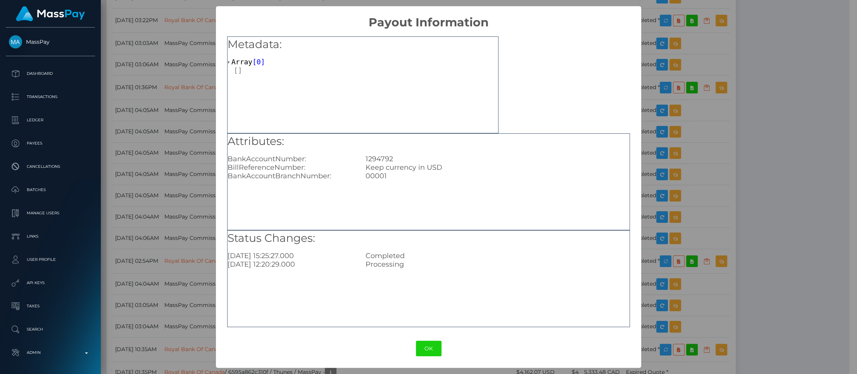
click at [390, 160] on div "1294792" at bounding box center [498, 159] width 276 height 9
copy div "1294792"
click at [430, 348] on button "OK" at bounding box center [429, 349] width 26 height 16
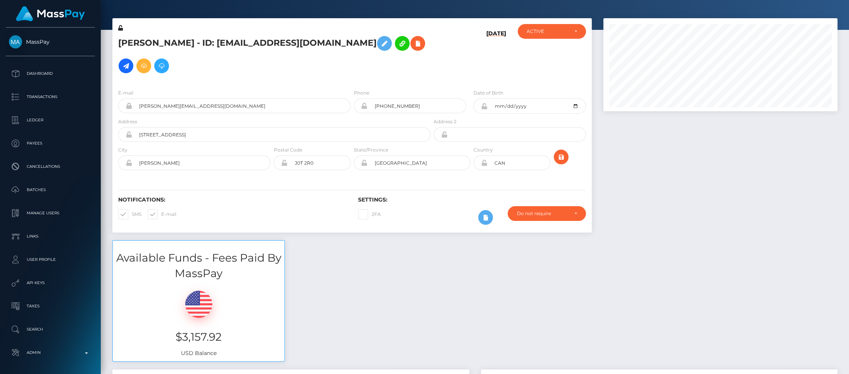
scroll to position [0, 0]
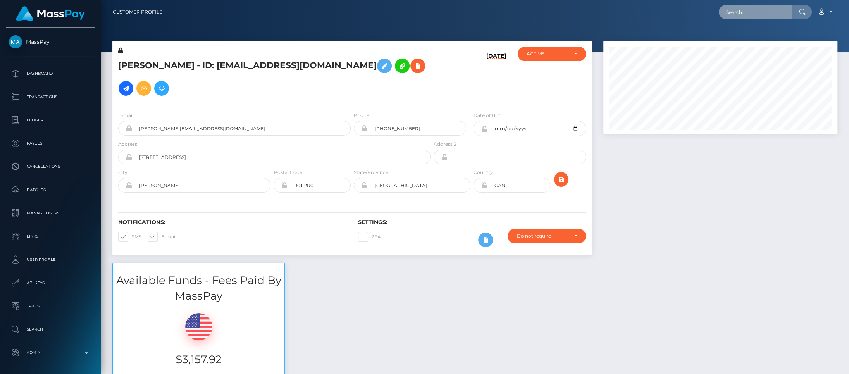
click at [748, 16] on input "text" at bounding box center [755, 12] width 73 height 15
paste input "68adfc7f4444b"
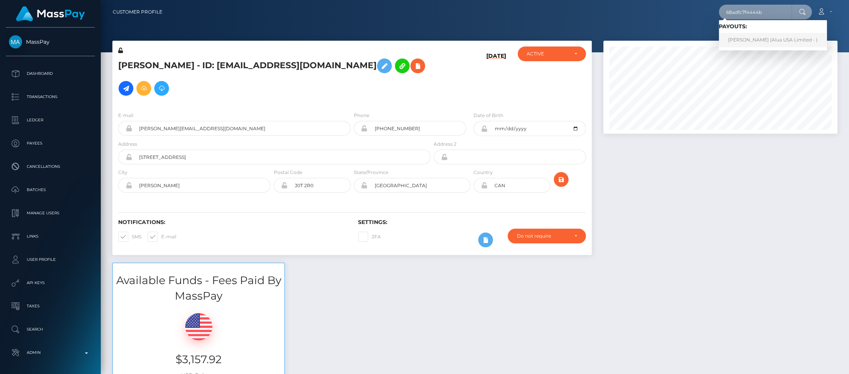
type input "68adfc7f4444b"
click at [754, 38] on link "Mary lin xena Sarcon (Alua USA Limited - )" at bounding box center [773, 40] width 108 height 14
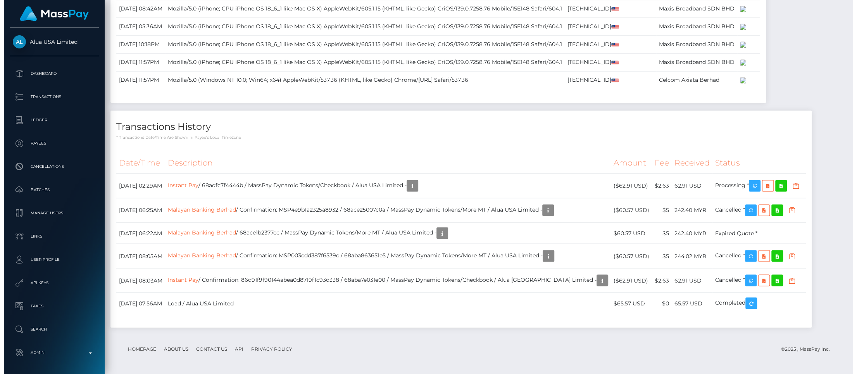
scroll to position [1352, 0]
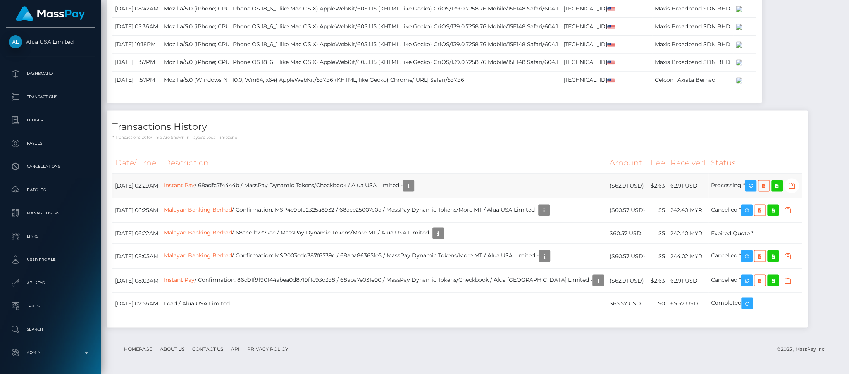
click at [195, 188] on link "Instant Pay" at bounding box center [179, 185] width 31 height 7
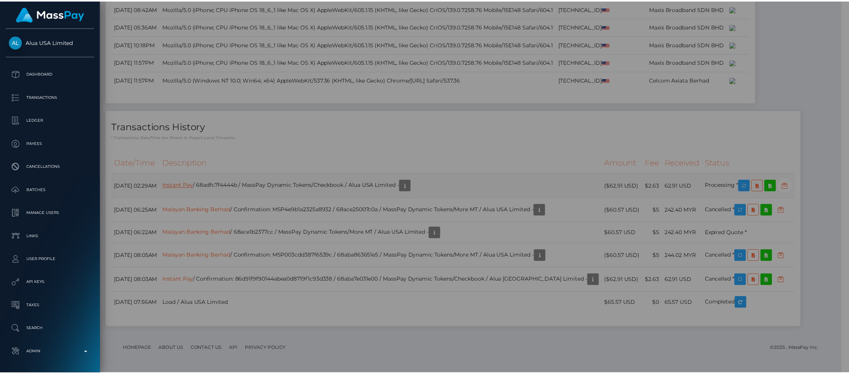
scroll to position [387522, 387381]
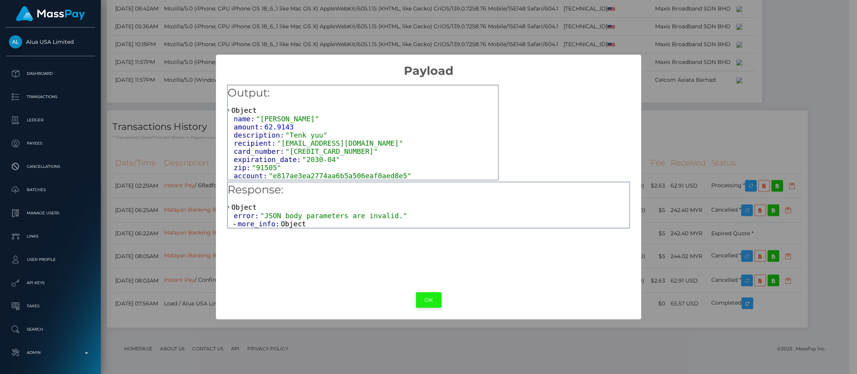
click at [421, 295] on button "OK" at bounding box center [429, 300] width 26 height 16
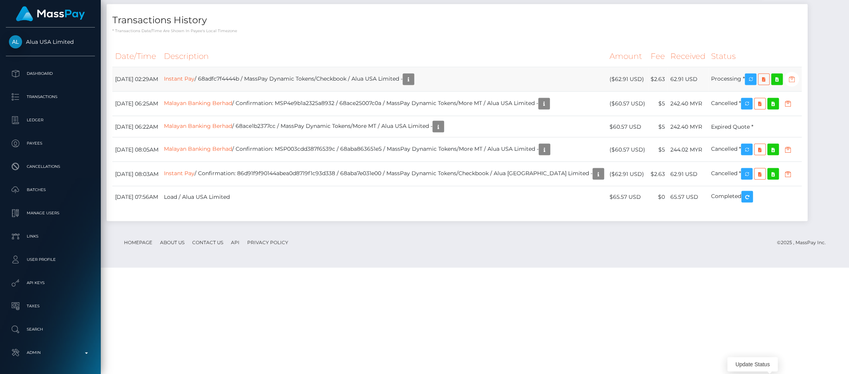
click at [787, 84] on icon "button" at bounding box center [791, 79] width 9 height 10
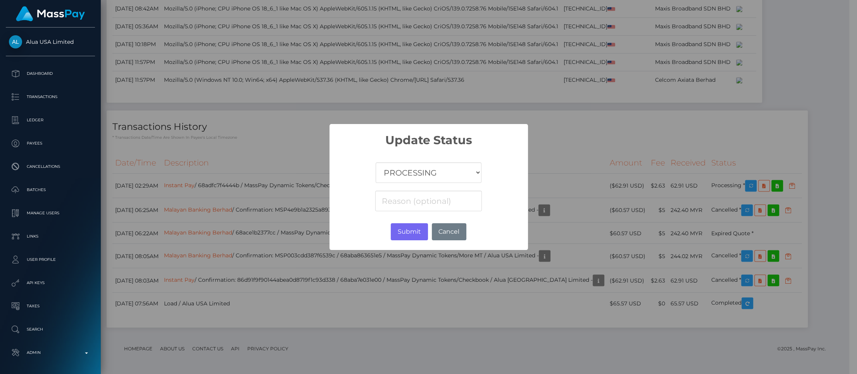
click at [426, 172] on select "COMPLETED CANCELLED READY_FOR_PICKUP PROCESSING" at bounding box center [428, 172] width 105 height 21
select select "CANCELLED"
click at [376, 162] on select "COMPLETED CANCELLED READY_FOR_PICKUP PROCESSING" at bounding box center [428, 172] width 105 height 21
click at [412, 232] on button "Submit" at bounding box center [409, 231] width 37 height 17
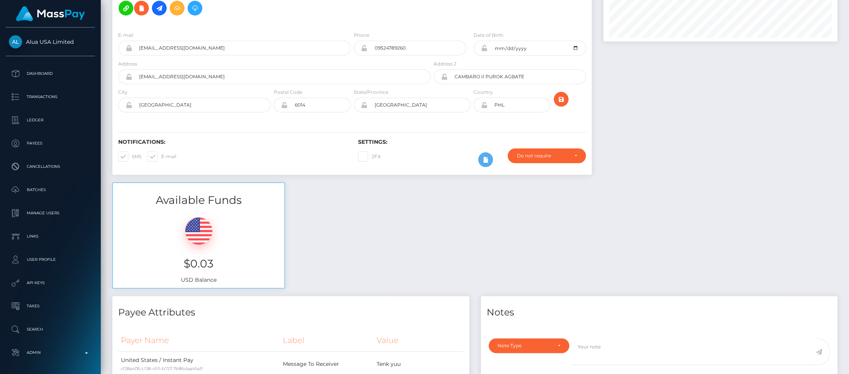
scroll to position [0, 0]
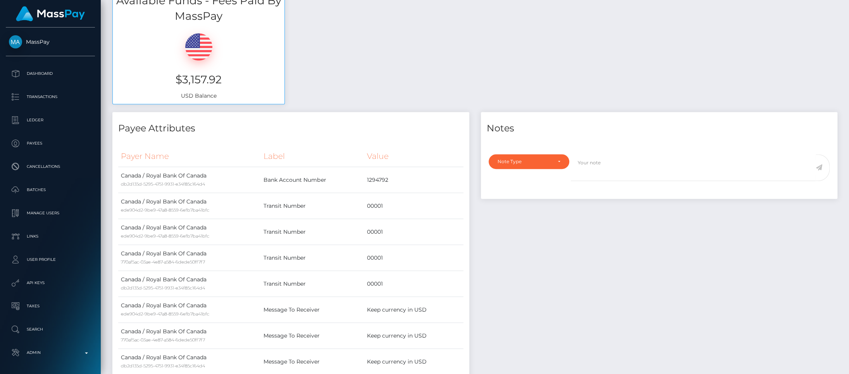
scroll to position [93, 234]
click at [376, 167] on td "1294792" at bounding box center [413, 180] width 99 height 26
copy td "1294792"
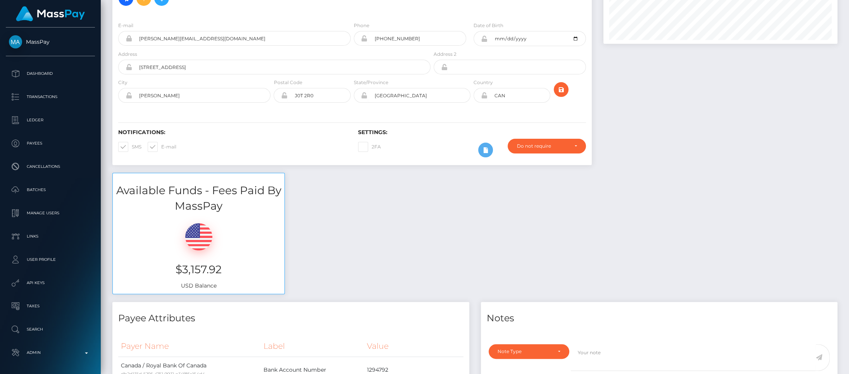
scroll to position [0, 0]
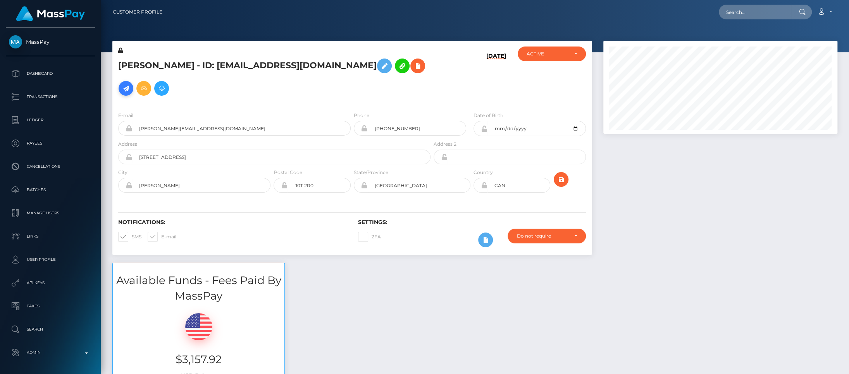
click at [133, 81] on link at bounding box center [126, 88] width 15 height 15
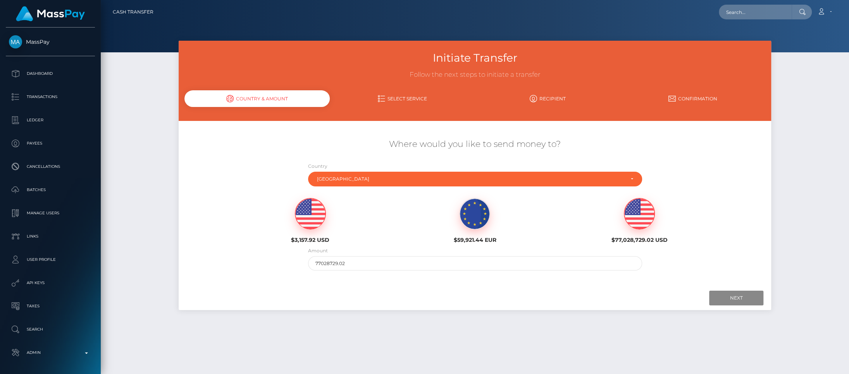
click at [318, 220] on img at bounding box center [310, 213] width 30 height 31
type input "3157.92"
click at [739, 296] on input "Next" at bounding box center [736, 298] width 54 height 15
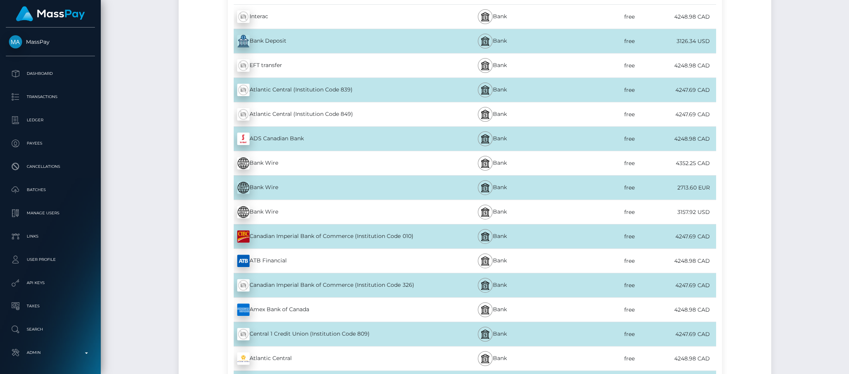
scroll to position [185, 0]
click at [297, 66] on div "EFT transfer - CAD" at bounding box center [329, 65] width 203 height 22
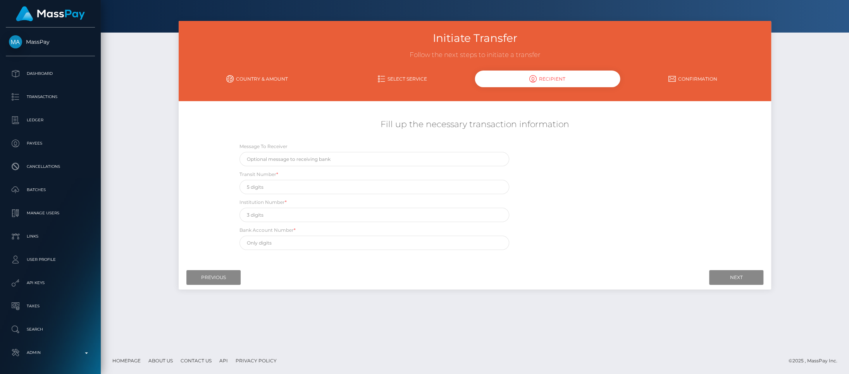
scroll to position [0, 0]
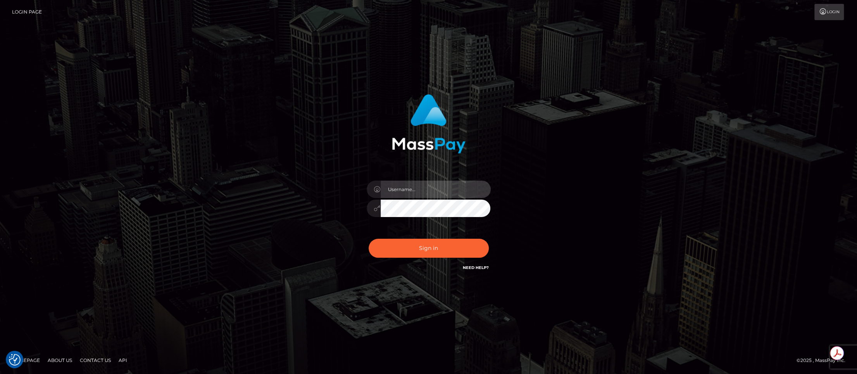
type input "brentg"
click at [429, 253] on button "Sign in" at bounding box center [429, 248] width 120 height 19
type input "brentg"
click at [430, 251] on button "Sign in" at bounding box center [429, 248] width 120 height 19
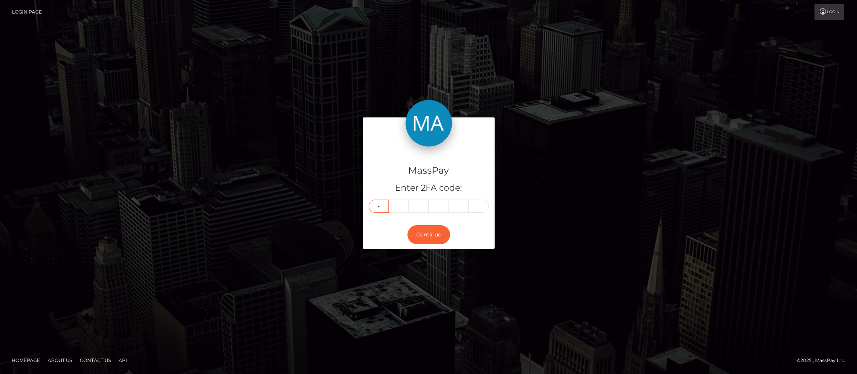
type input "7"
type input "0"
type input "3"
type input "7"
type input "1"
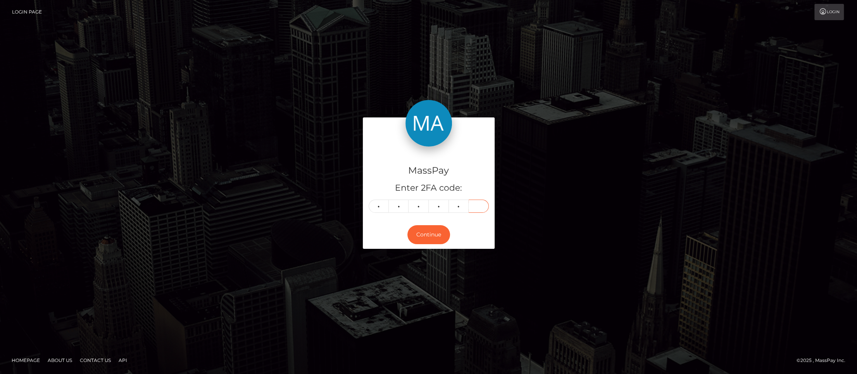
type input "8"
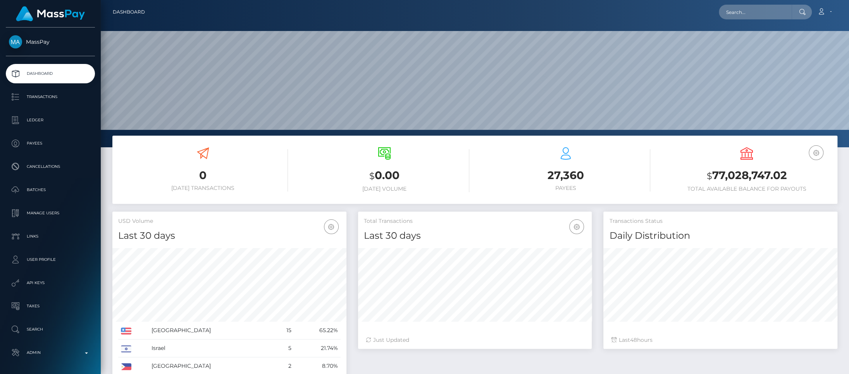
scroll to position [137, 234]
click at [735, 9] on input "text" at bounding box center [755, 12] width 73 height 15
paste input "[PERSON_NAME][EMAIL_ADDRESS][DOMAIN_NAME]"
type input "[PERSON_NAME][EMAIL_ADDRESS][DOMAIN_NAME]"
click at [745, 38] on link "Sean Ober" at bounding box center [750, 40] width 62 height 14
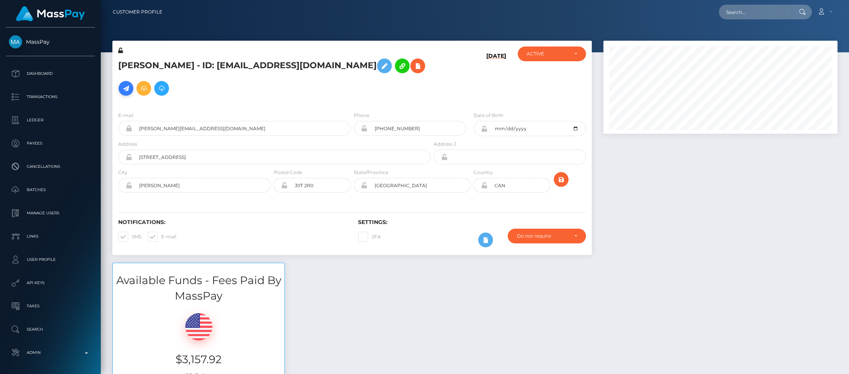
click at [131, 84] on icon at bounding box center [125, 89] width 9 height 10
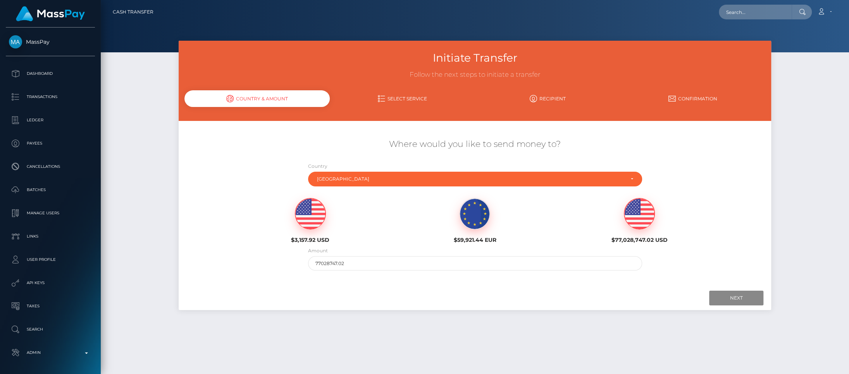
click at [312, 222] on img at bounding box center [310, 213] width 30 height 31
type input "3157.92"
click at [754, 297] on input "Next" at bounding box center [736, 298] width 54 height 15
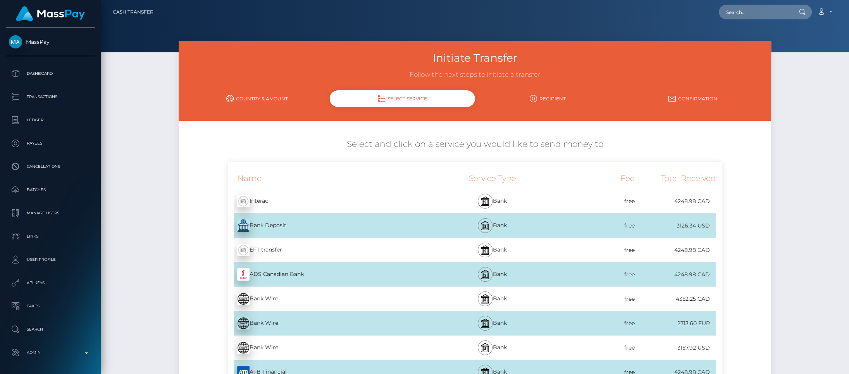
click at [315, 250] on div "EFT transfer - CAD" at bounding box center [329, 250] width 203 height 22
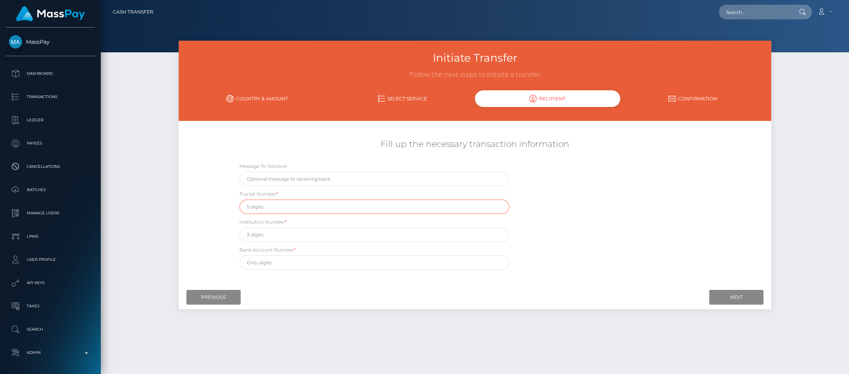
click at [285, 202] on input "text" at bounding box center [375, 207] width 270 height 14
type input "00001"
type input "003"
paste input "1294792"
type input "1294792"
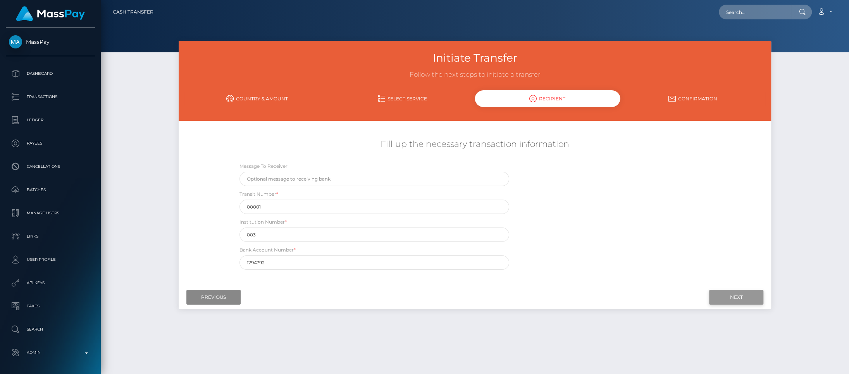
click at [721, 302] on input "Next" at bounding box center [736, 297] width 54 height 15
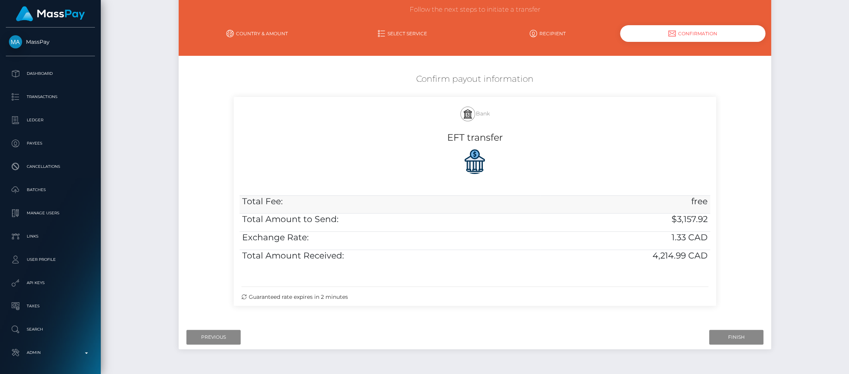
scroll to position [74, 0]
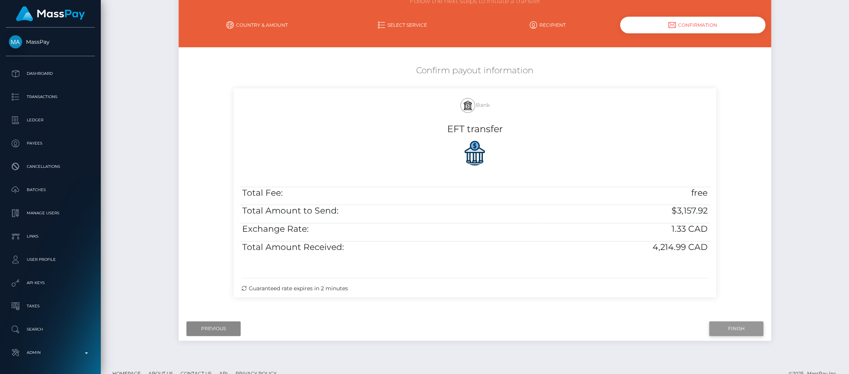
click at [732, 326] on input "Finish" at bounding box center [736, 328] width 54 height 15
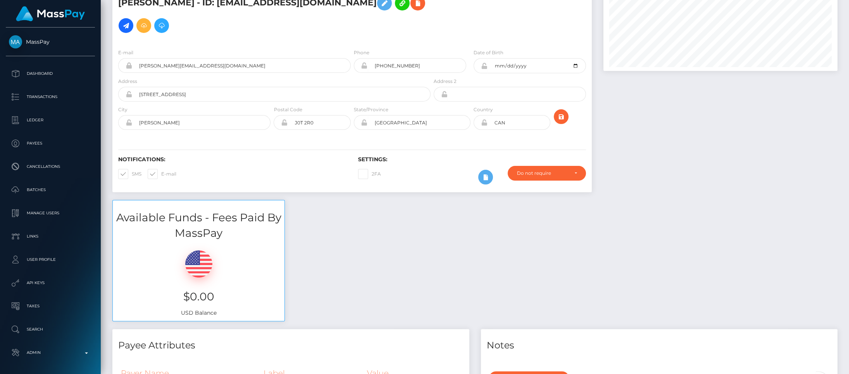
scroll to position [245, 0]
